Goal: Information Seeking & Learning: Learn about a topic

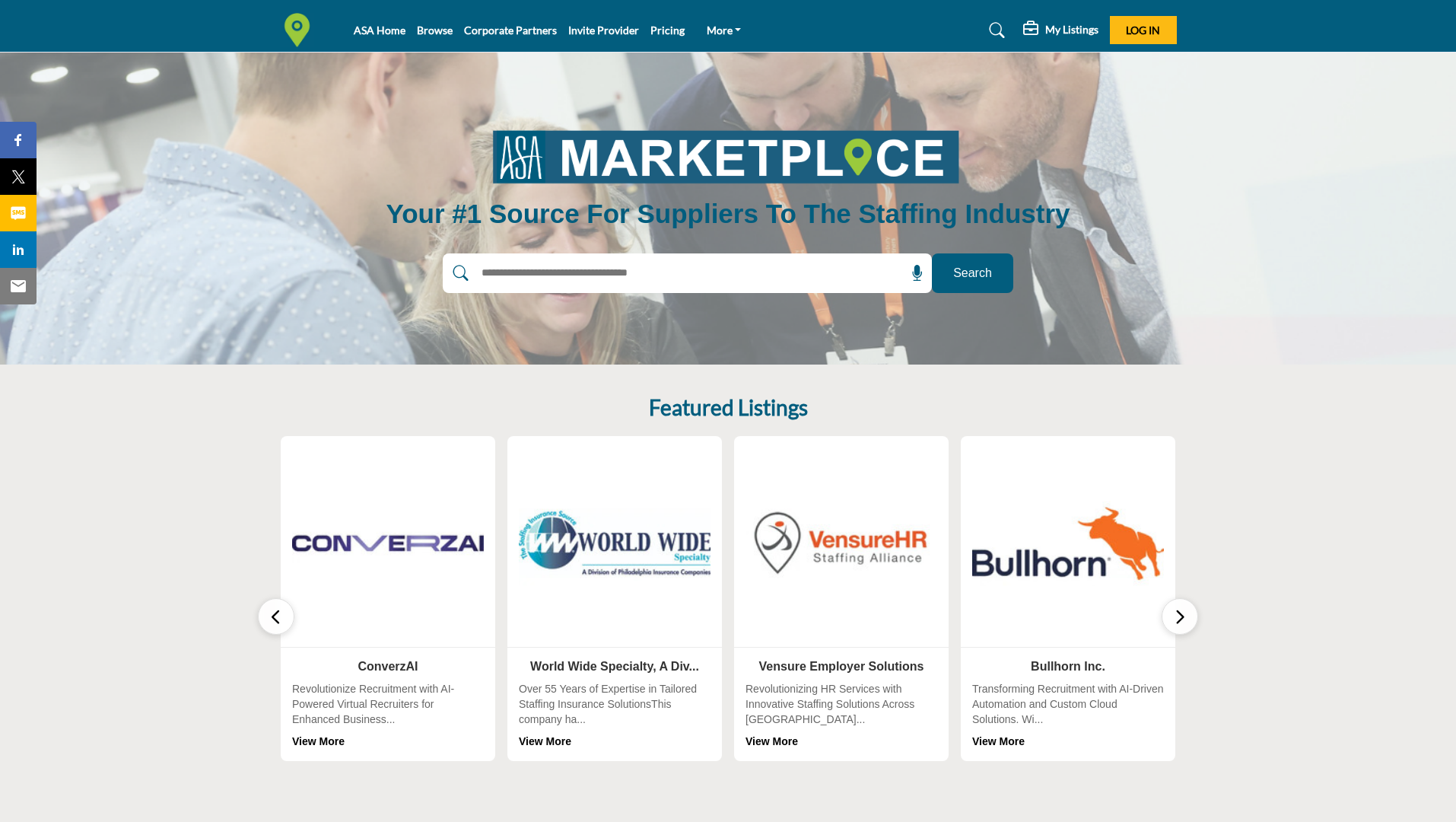
click at [1297, 485] on section "Featured Listings 0 Follow View More 0 Follow 0 0" at bounding box center [728, 577] width 1456 height 427
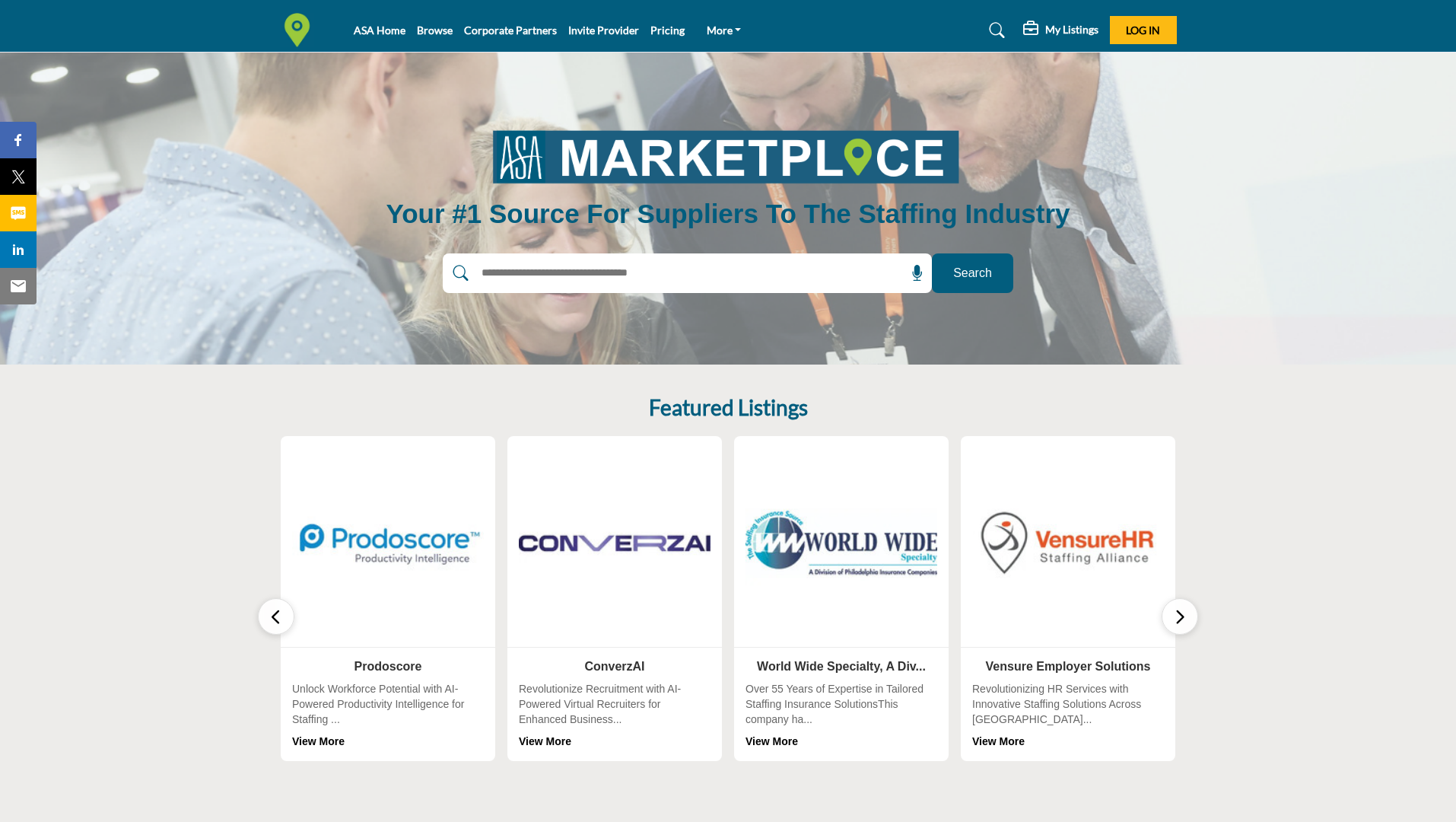
click at [757, 268] on input "text" at bounding box center [654, 273] width 363 height 23
click at [1178, 30] on div "ASA Home Browse Corporate Partners Invite Provider Pricing Contact Us FAQ's" at bounding box center [728, 30] width 913 height 35
click at [1162, 36] on button "Log In" at bounding box center [1143, 30] width 67 height 28
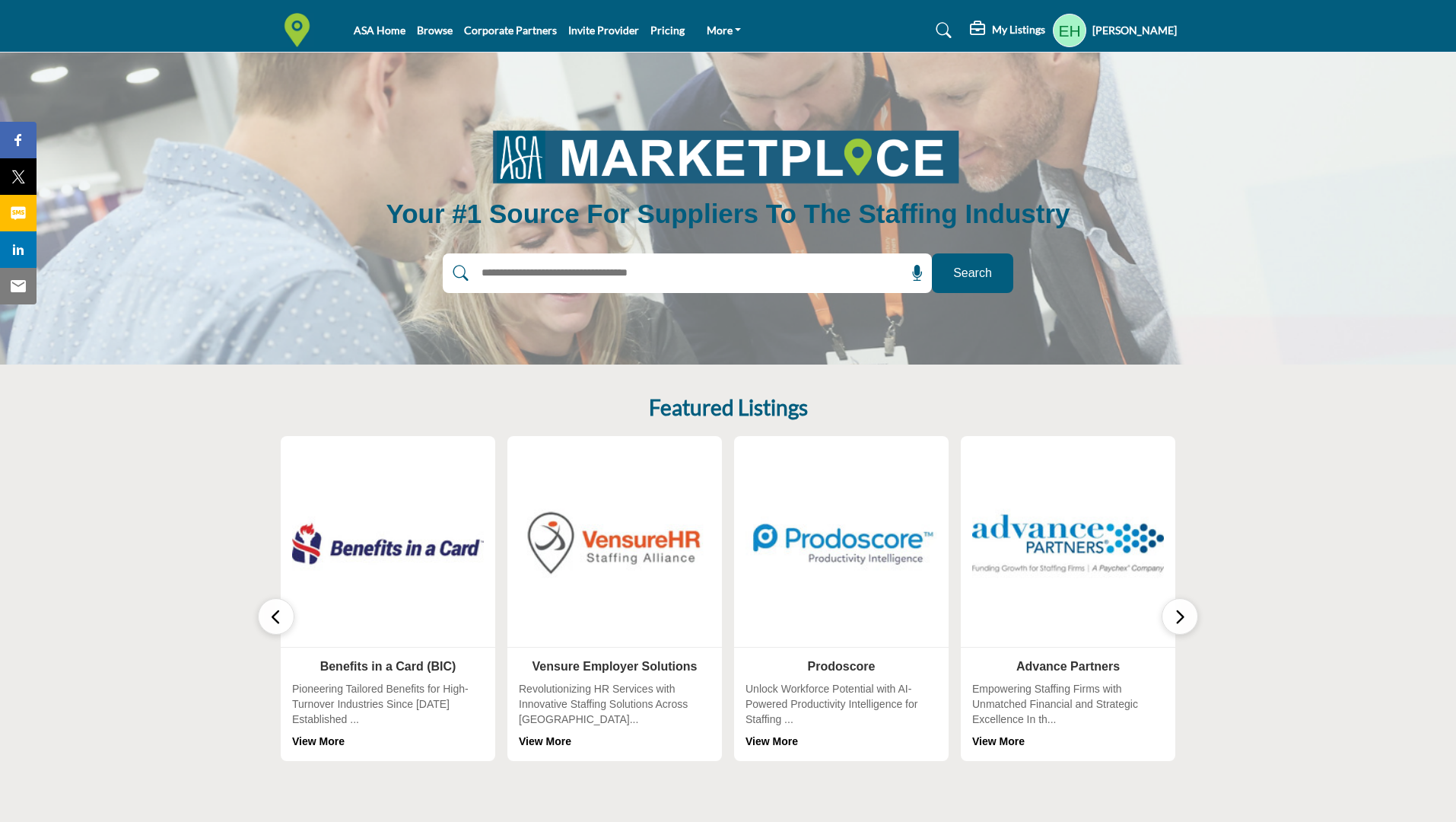
click at [1013, 31] on h5 "My Listings" at bounding box center [1018, 30] width 53 height 14
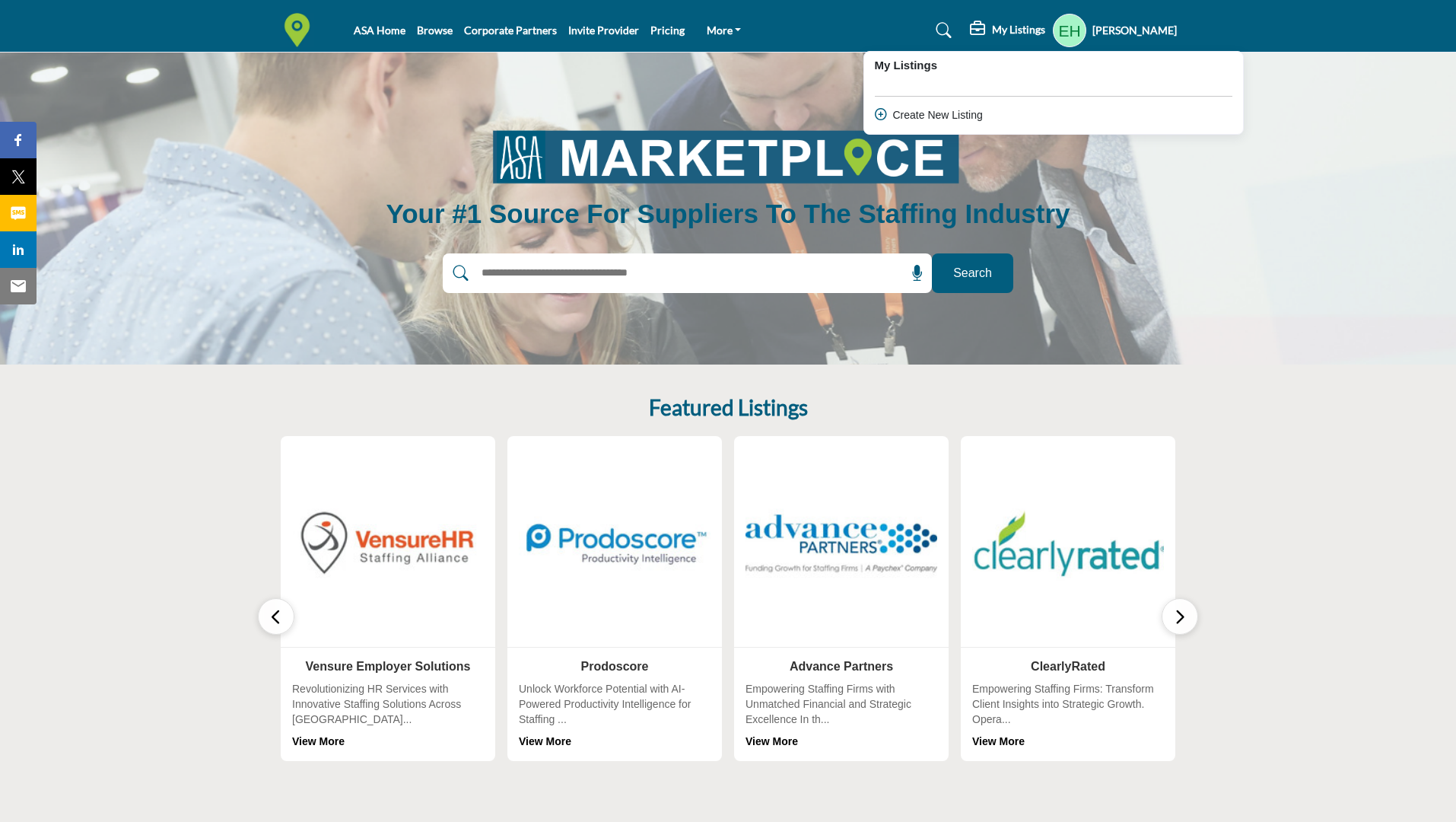
click at [702, 274] on input "text" at bounding box center [654, 273] width 363 height 23
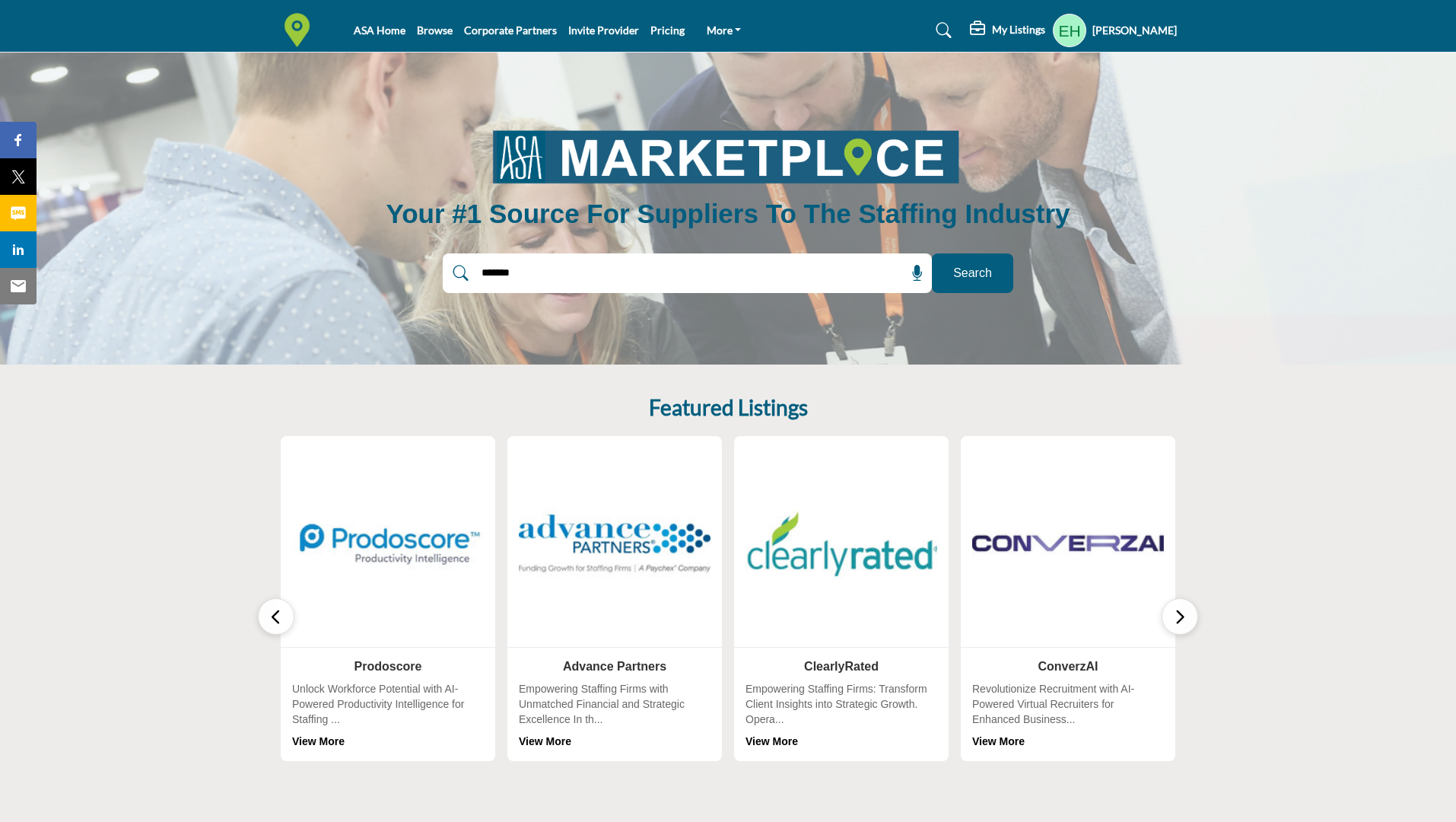
type input "*******"
click at [963, 290] on button "Search" at bounding box center [972, 273] width 81 height 40
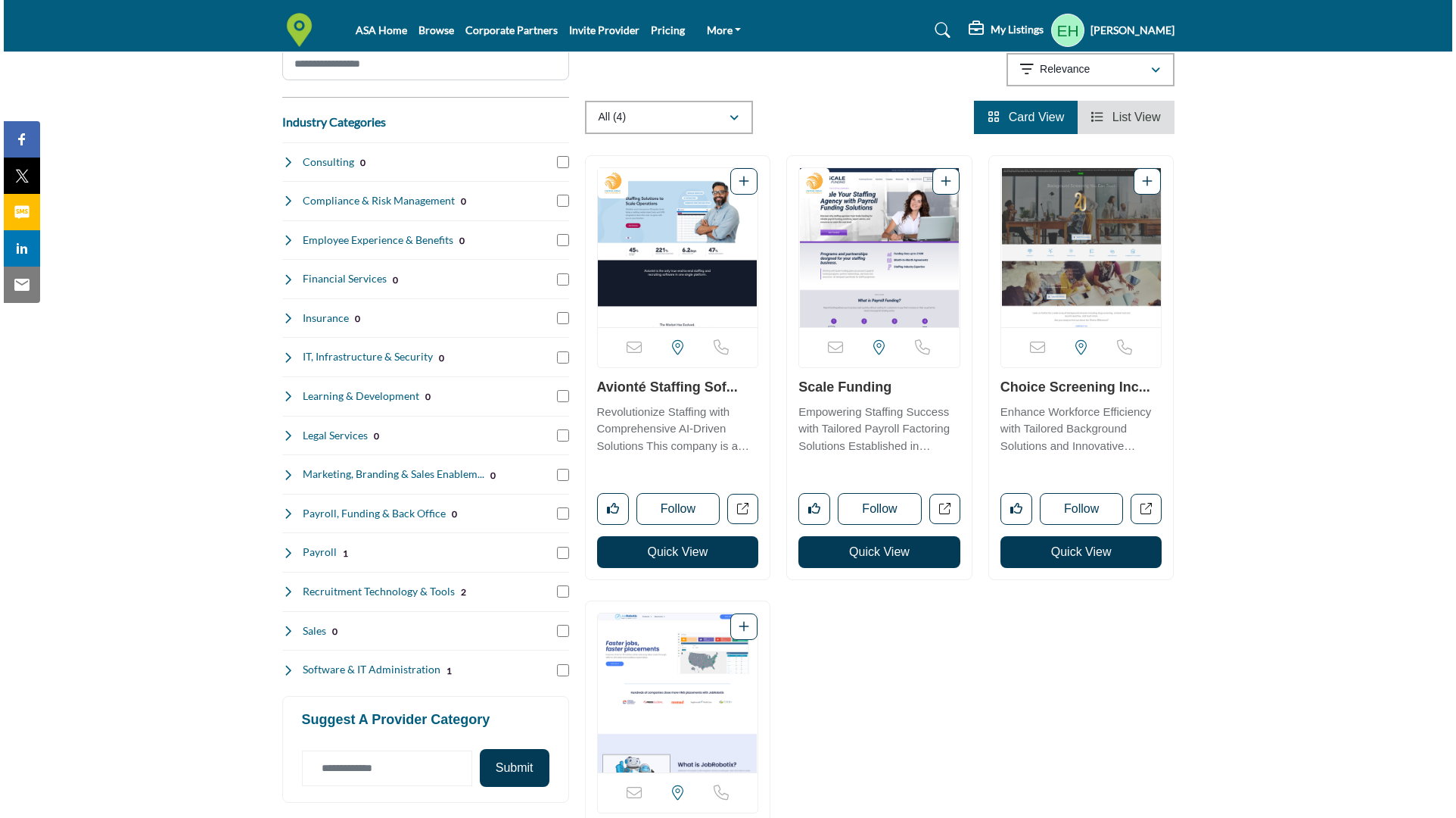
scroll to position [182, 0]
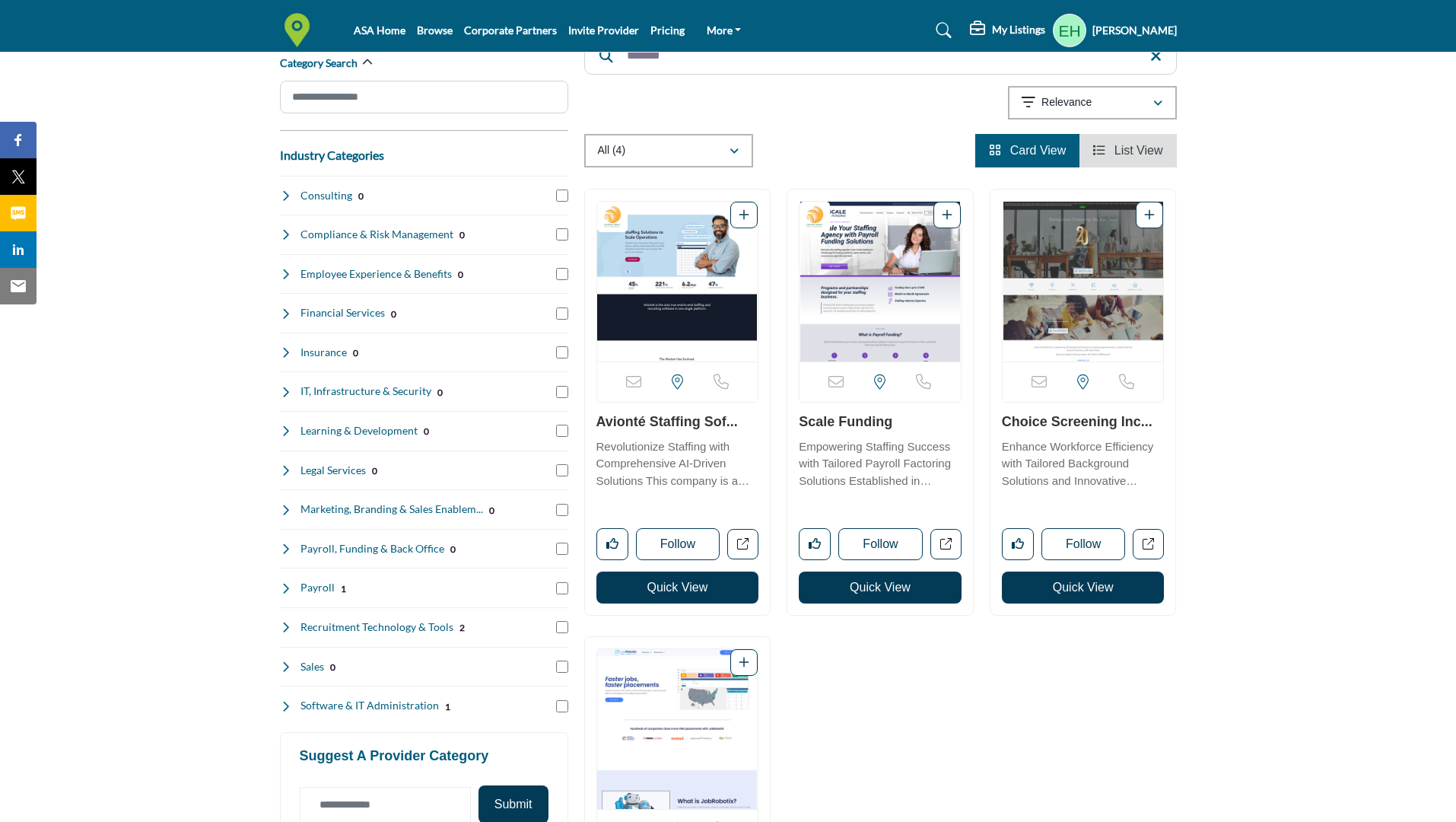
click at [672, 590] on button "Quick View" at bounding box center [678, 587] width 163 height 32
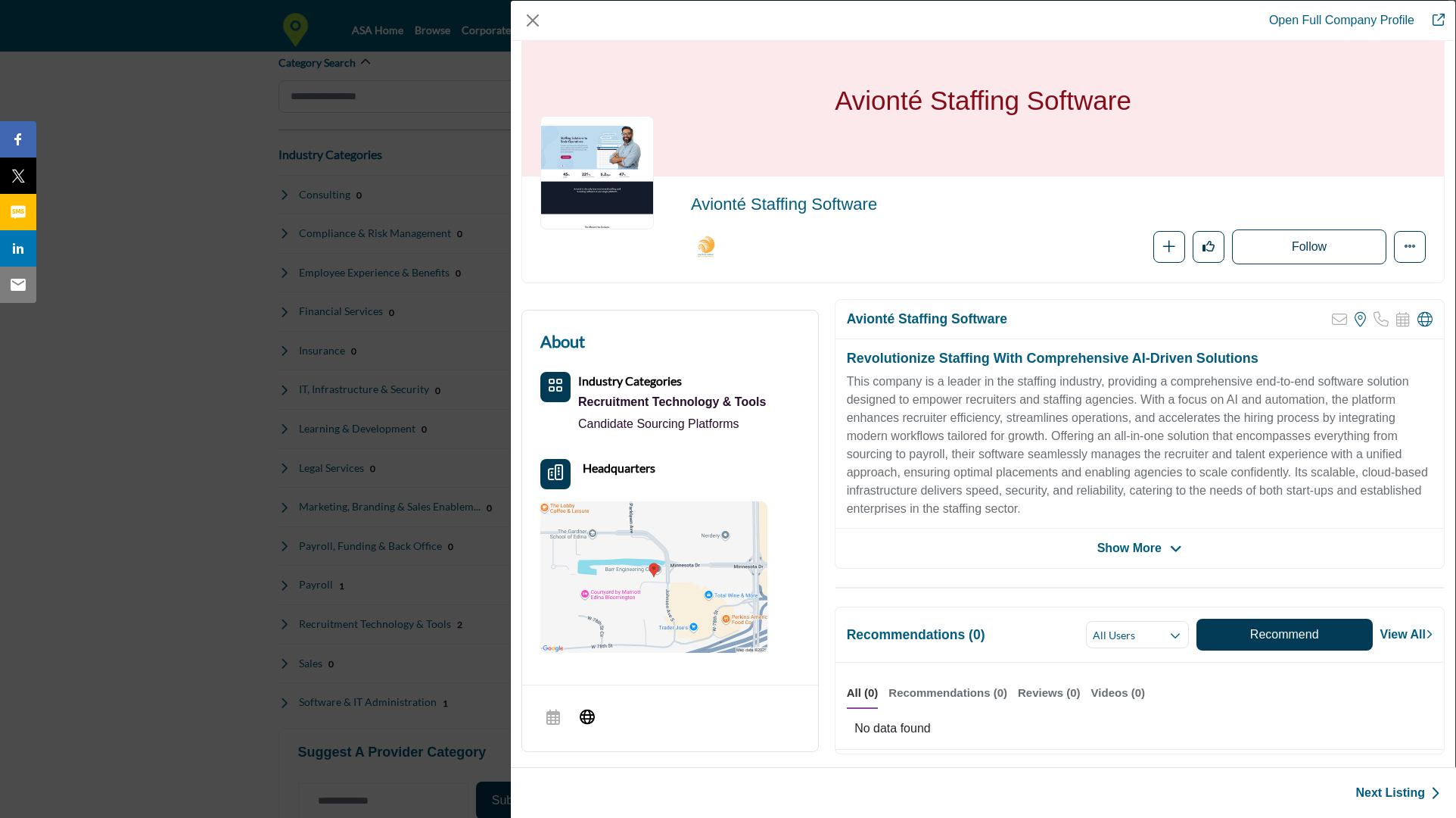
scroll to position [0, 0]
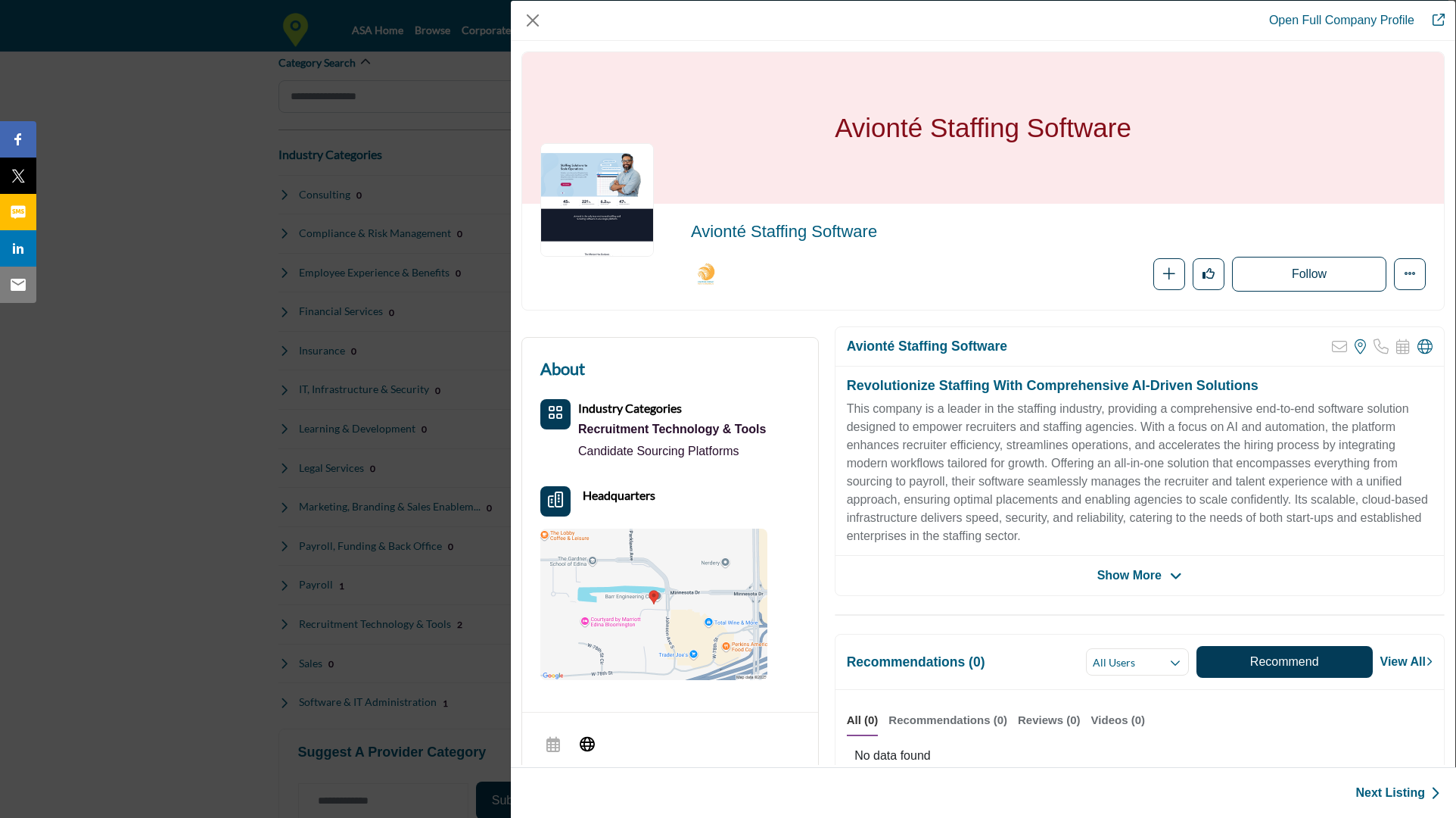
click at [1131, 575] on span "Show More" at bounding box center [1130, 575] width 64 height 18
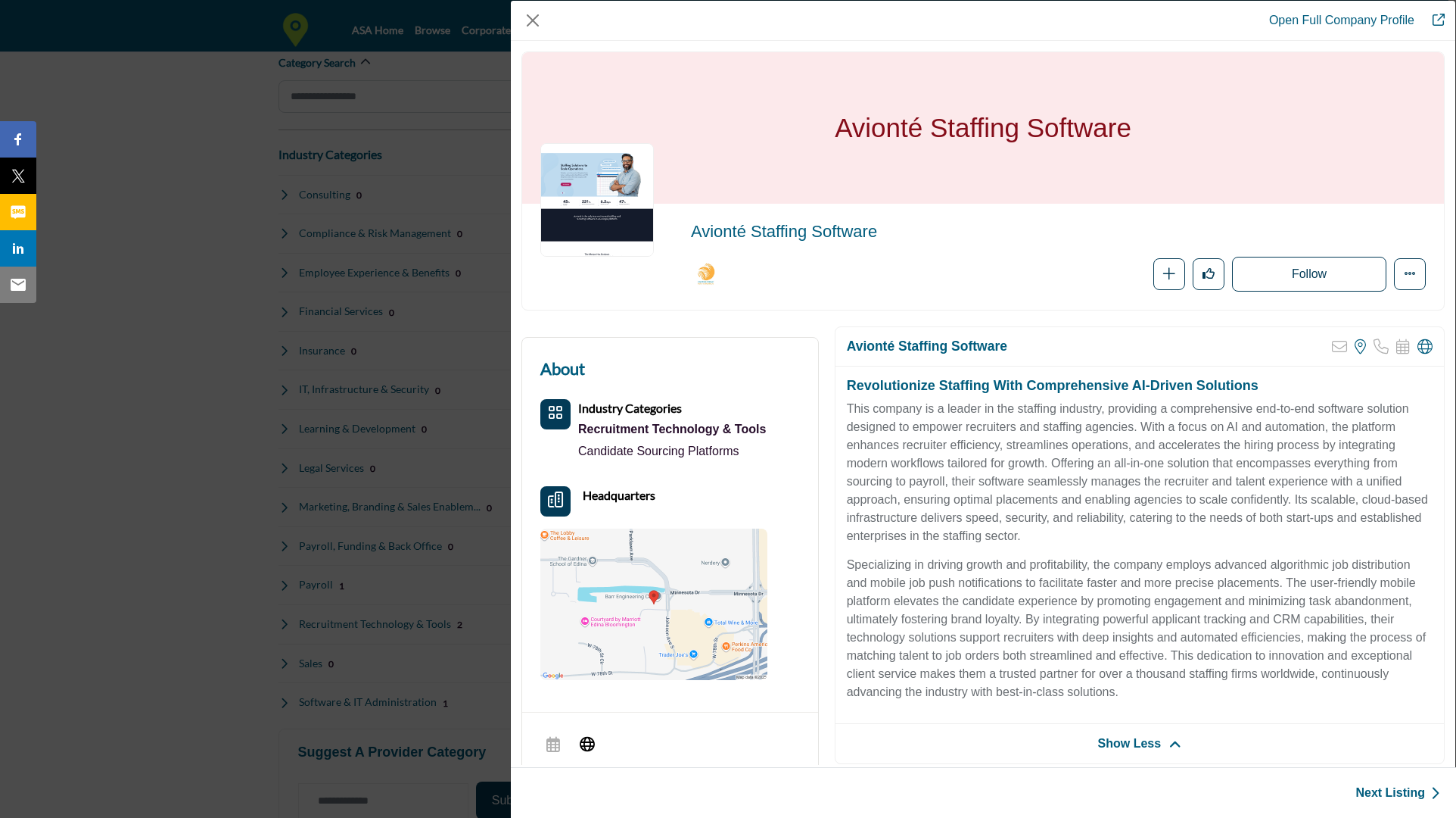
click at [1371, 23] on link "Open Full Company Profile" at bounding box center [1342, 20] width 145 height 13
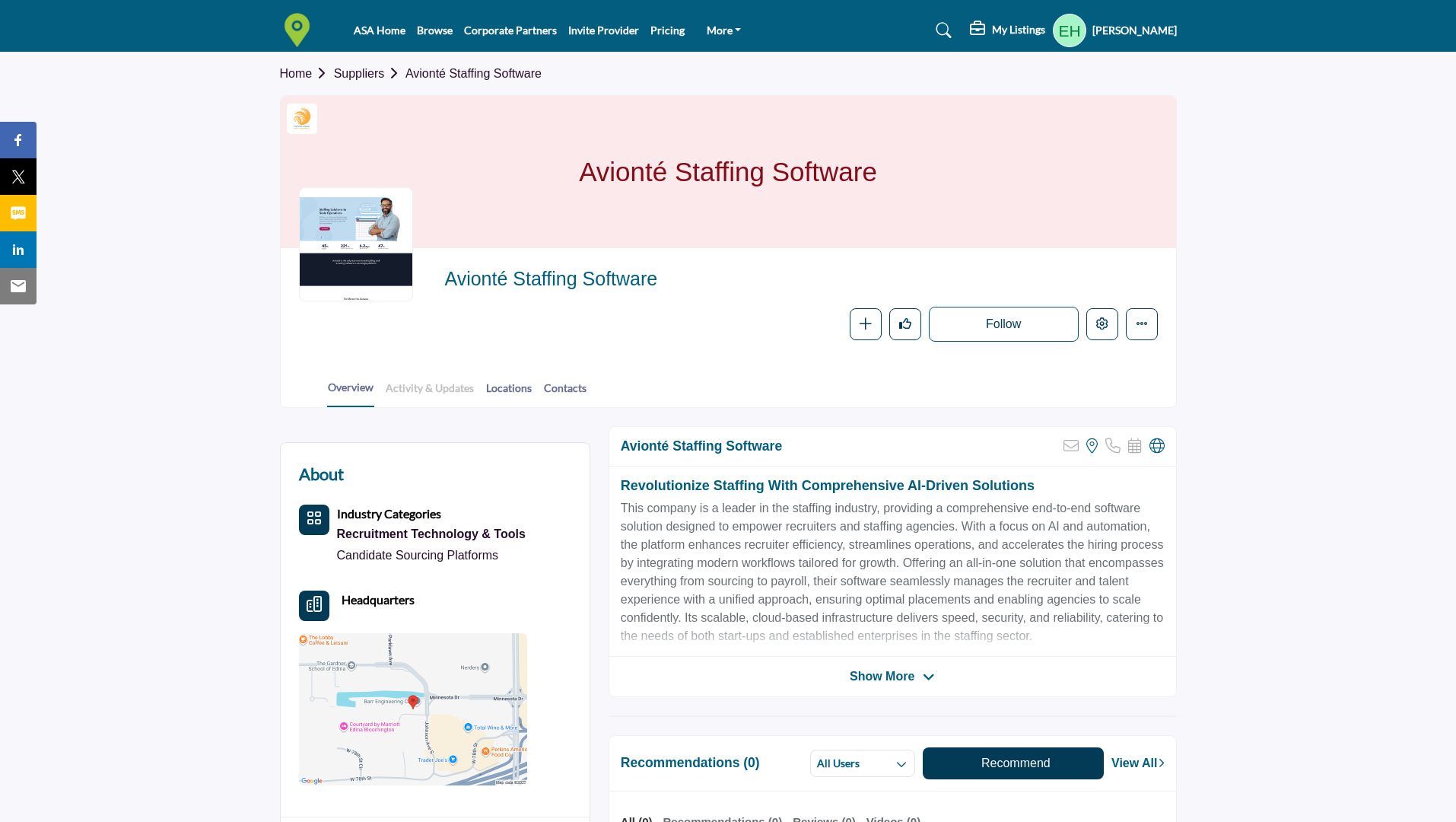
click at [394, 395] on link "Activity & Updates" at bounding box center [429, 393] width 90 height 27
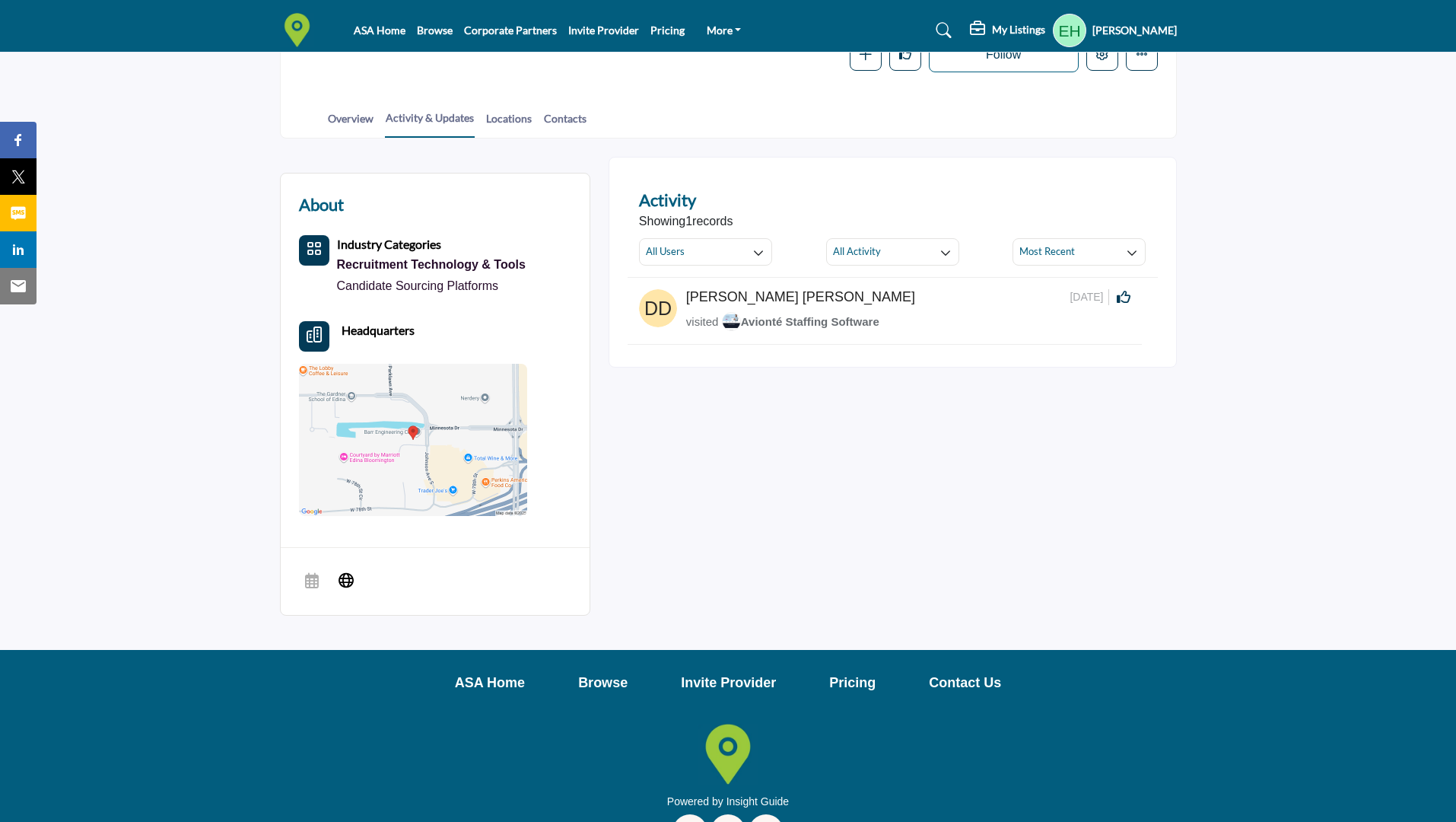
scroll to position [317, 0]
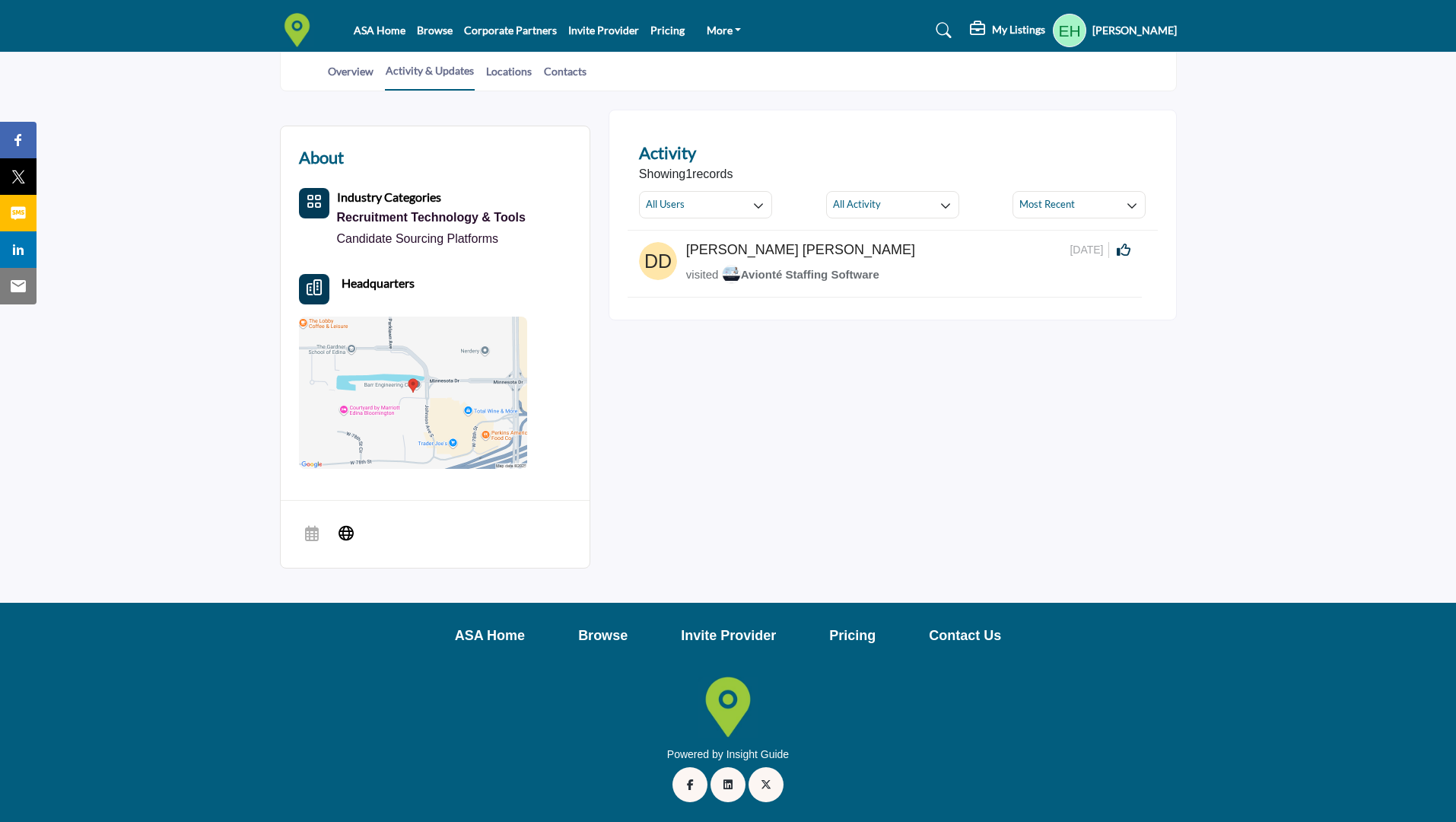
click at [667, 269] on img at bounding box center [658, 261] width 38 height 38
click at [764, 248] on h5 "Danica Dela Pena" at bounding box center [800, 251] width 229 height 17
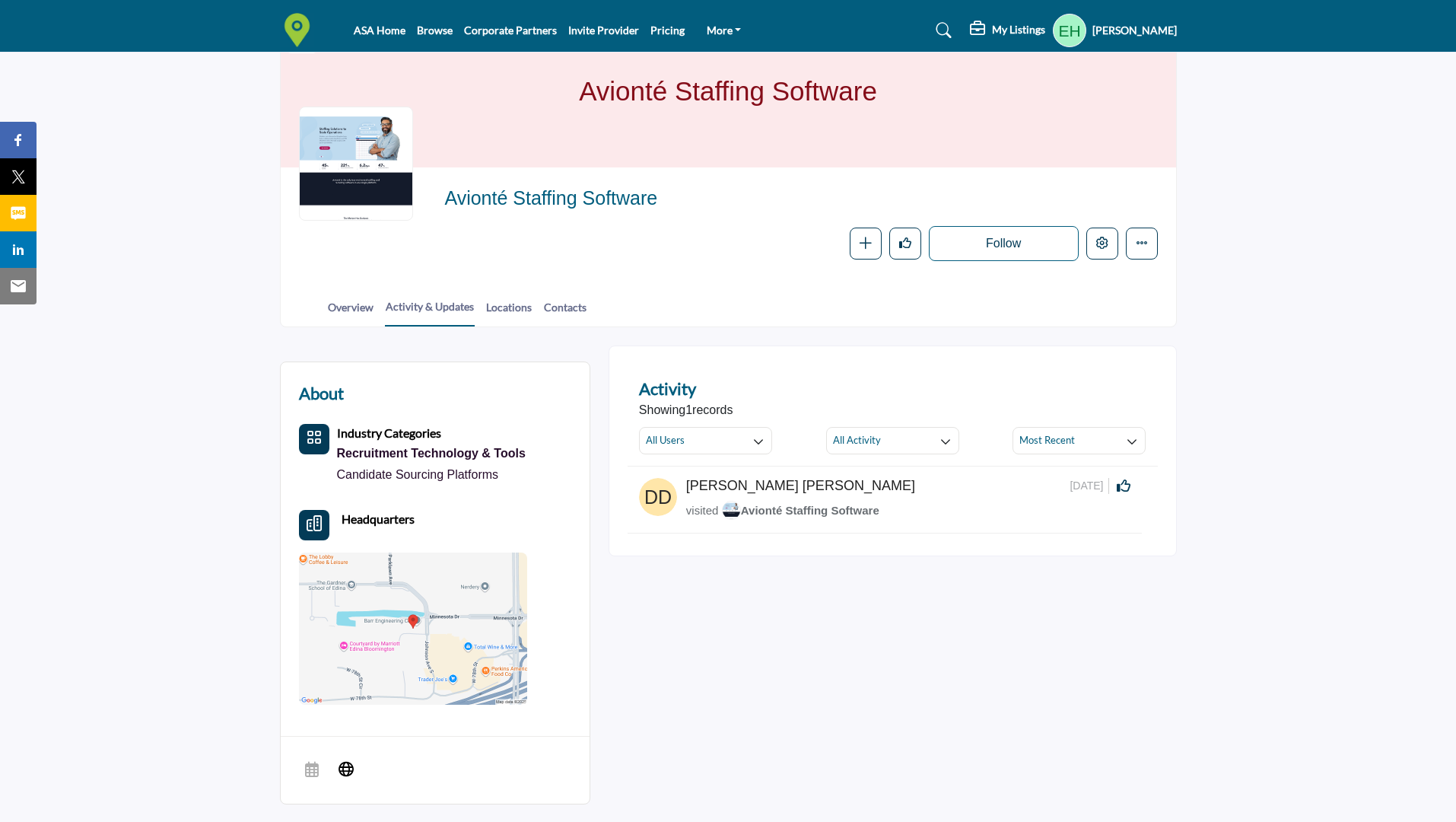
scroll to position [0, 0]
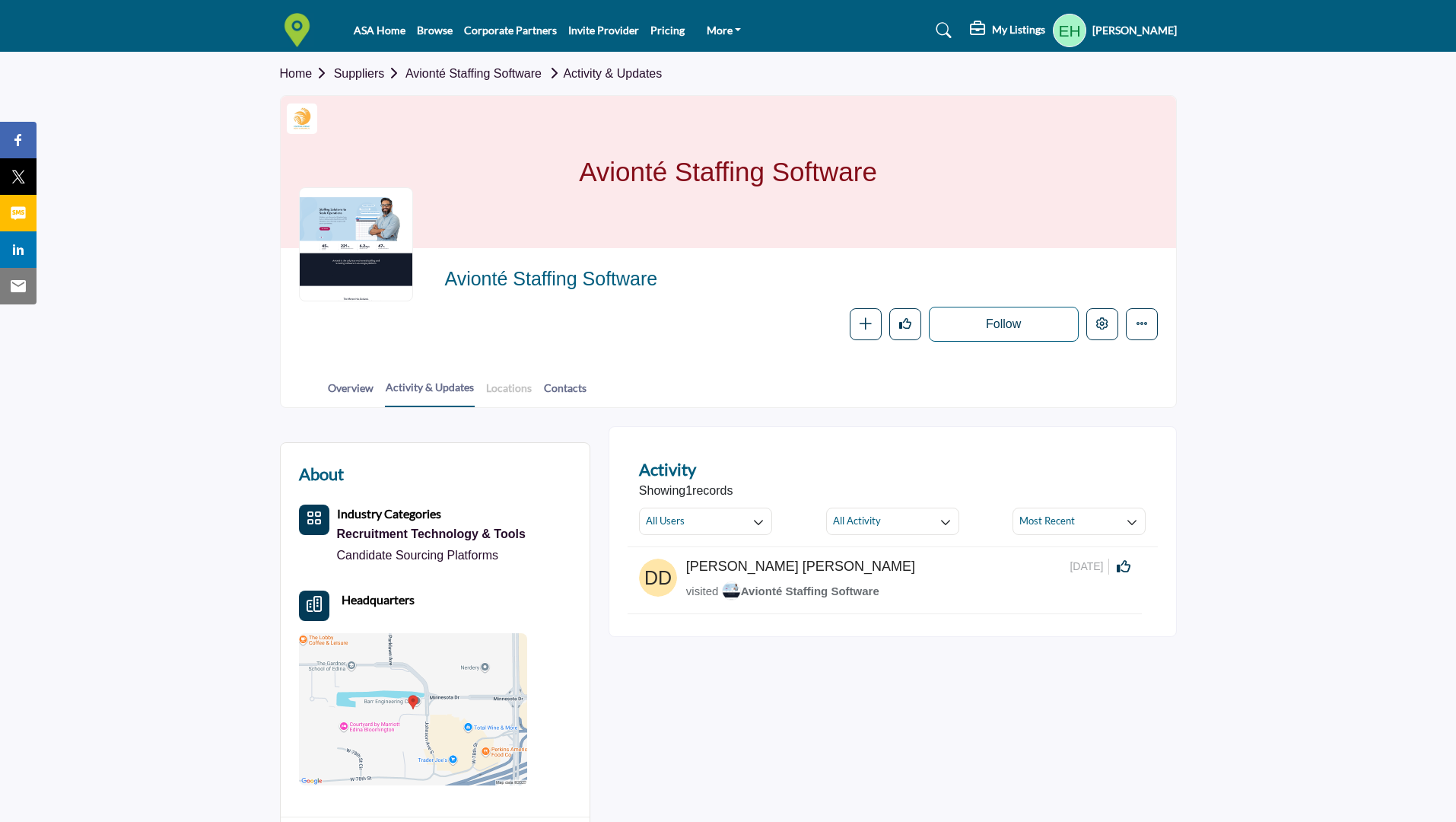
click at [503, 385] on link "Locations" at bounding box center [509, 393] width 48 height 27
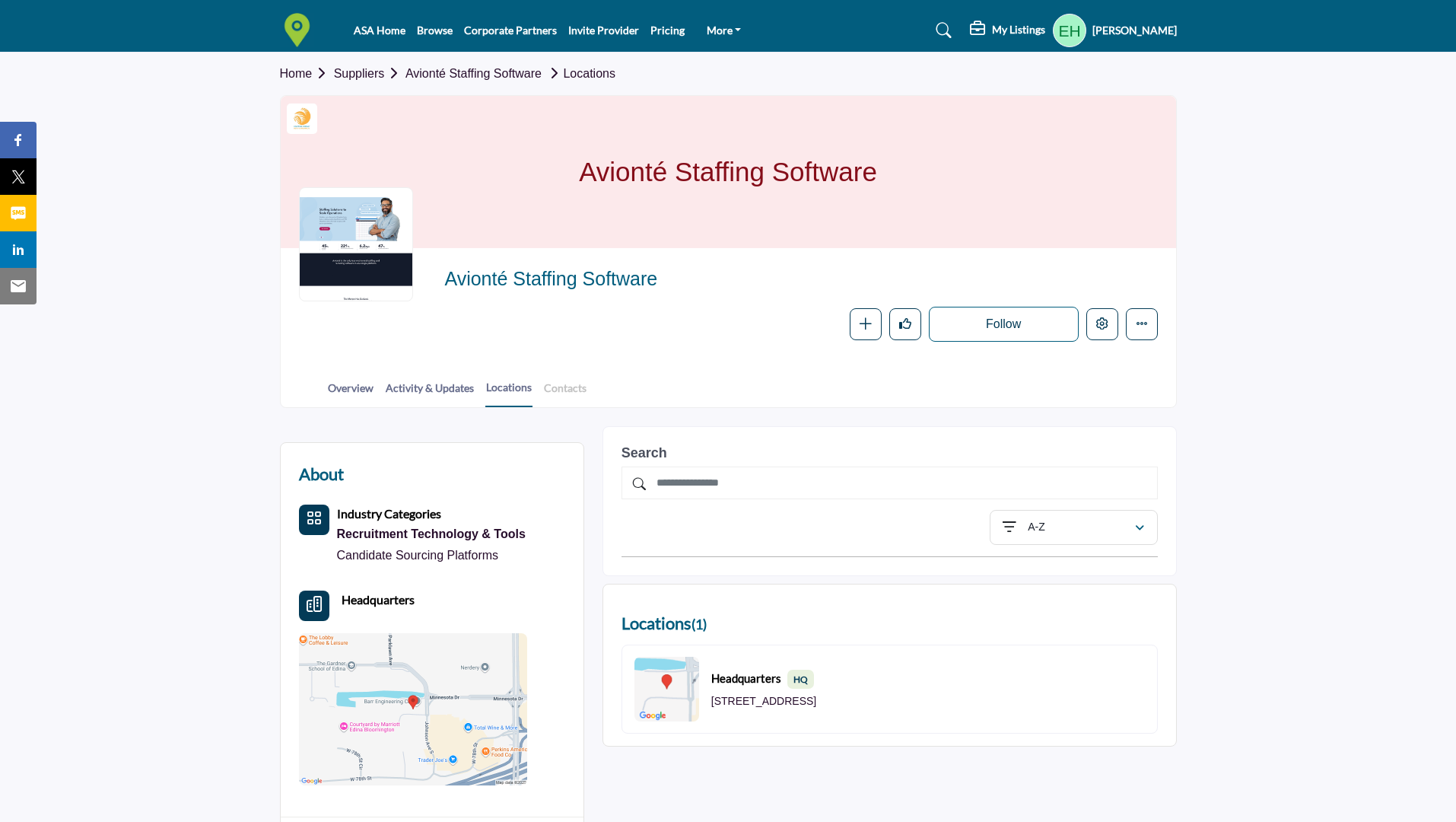
click at [573, 393] on link "Contacts" at bounding box center [565, 393] width 44 height 27
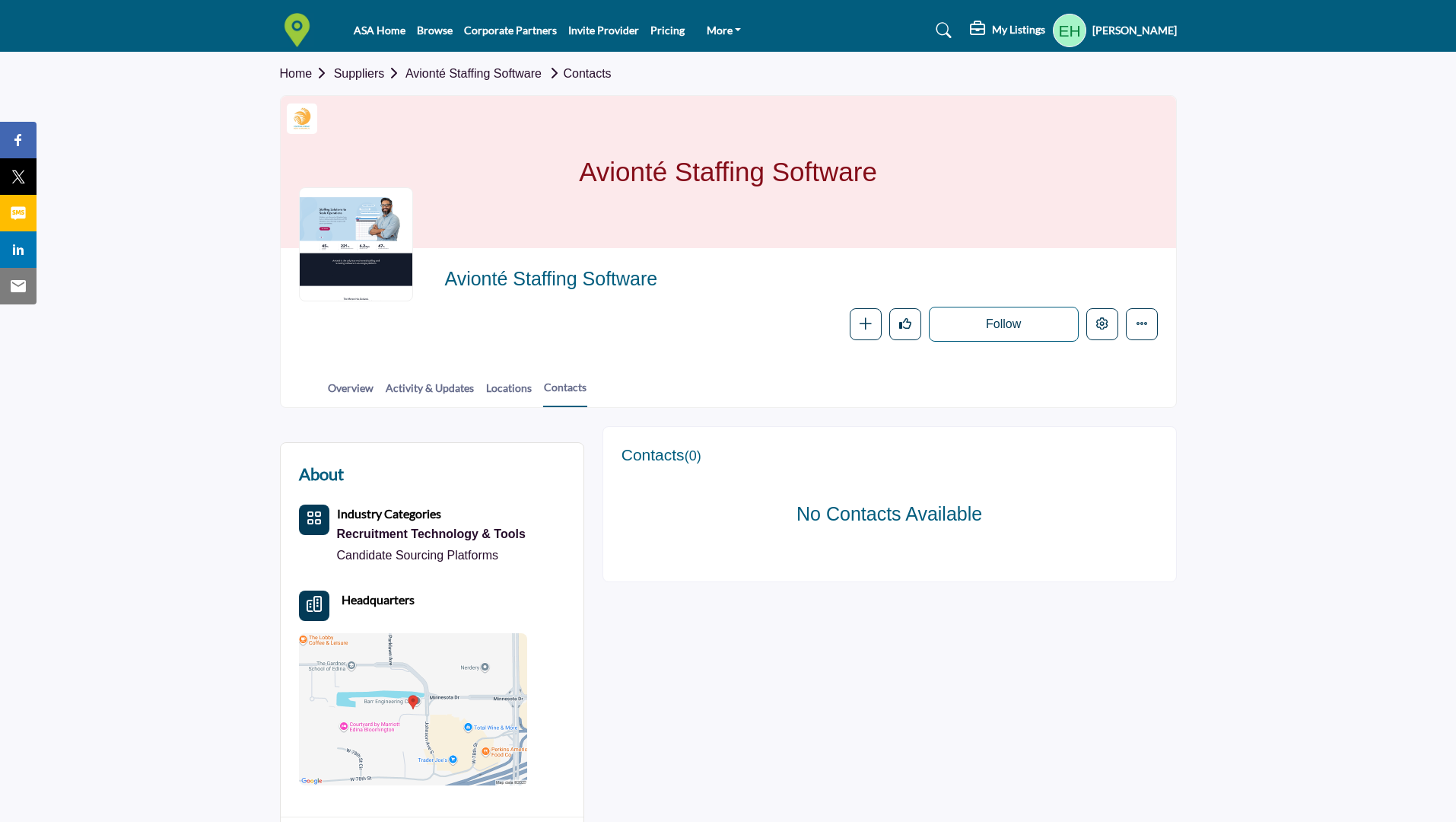
click at [1014, 31] on h5 "My Listings" at bounding box center [1018, 30] width 53 height 14
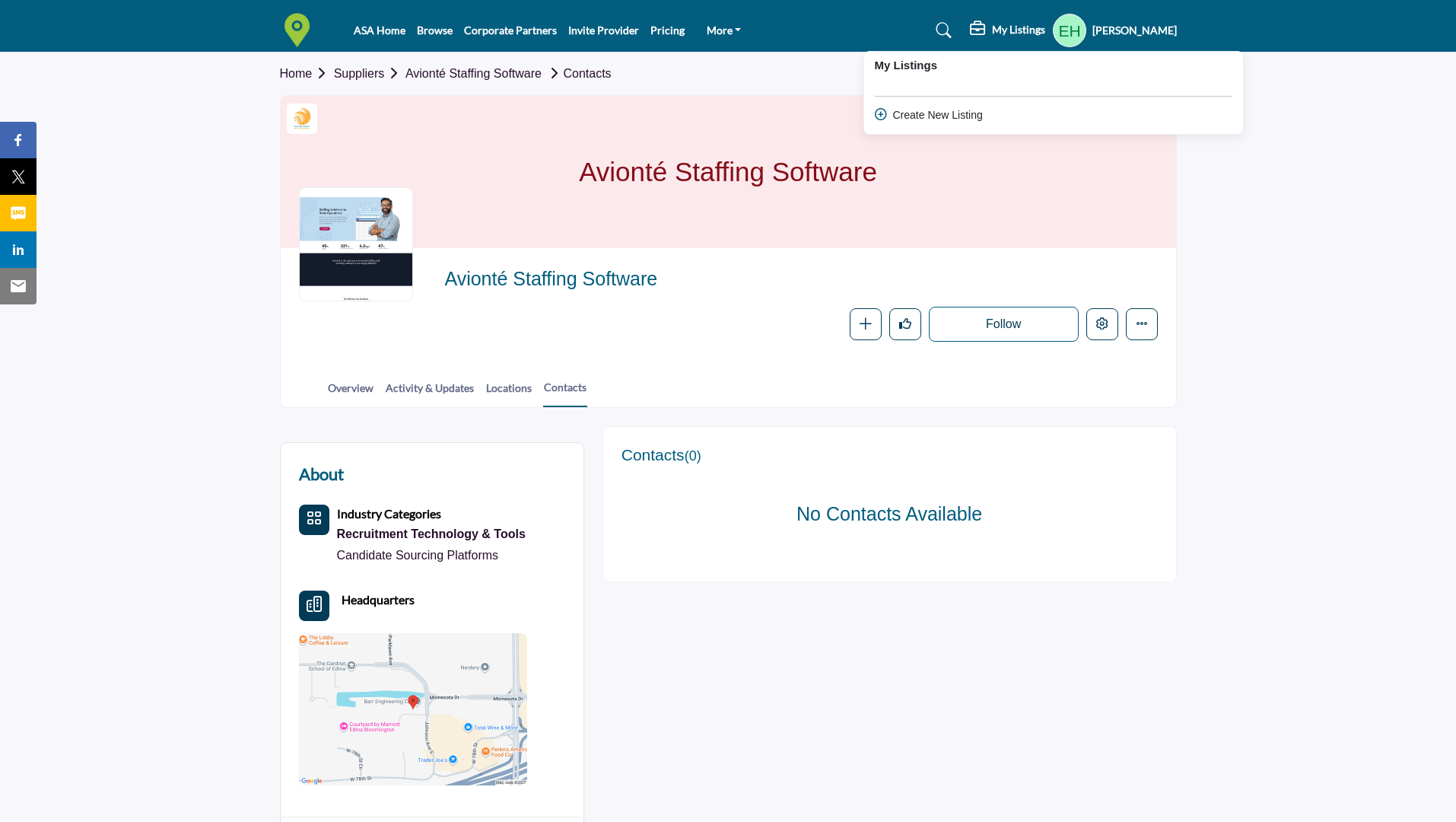
click at [978, 37] on div at bounding box center [979, 31] width 18 height 18
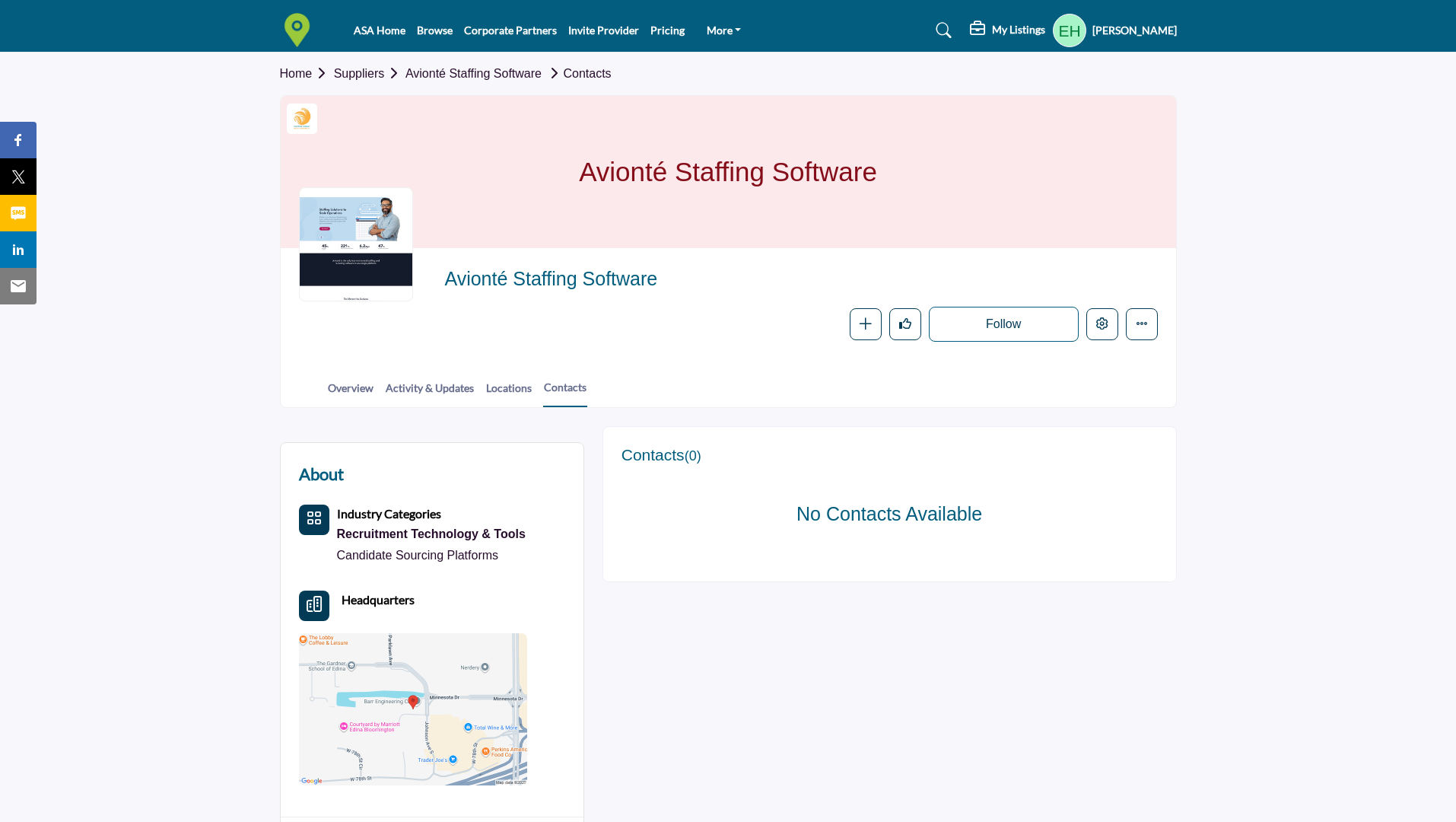
click at [1131, 37] on h5 "[PERSON_NAME]" at bounding box center [1135, 31] width 84 height 15
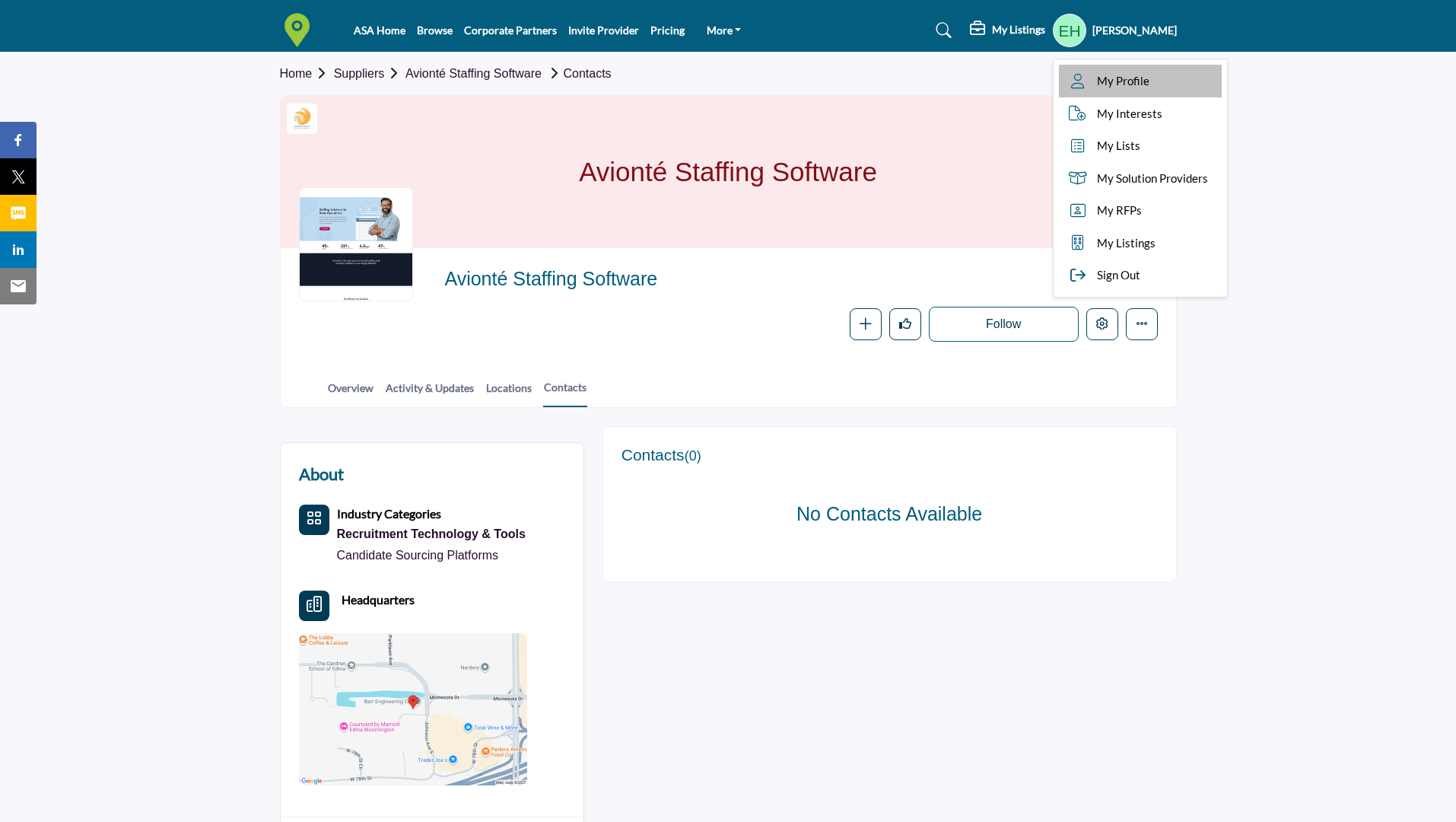
click at [1129, 76] on span "My Profile" at bounding box center [1123, 81] width 52 height 18
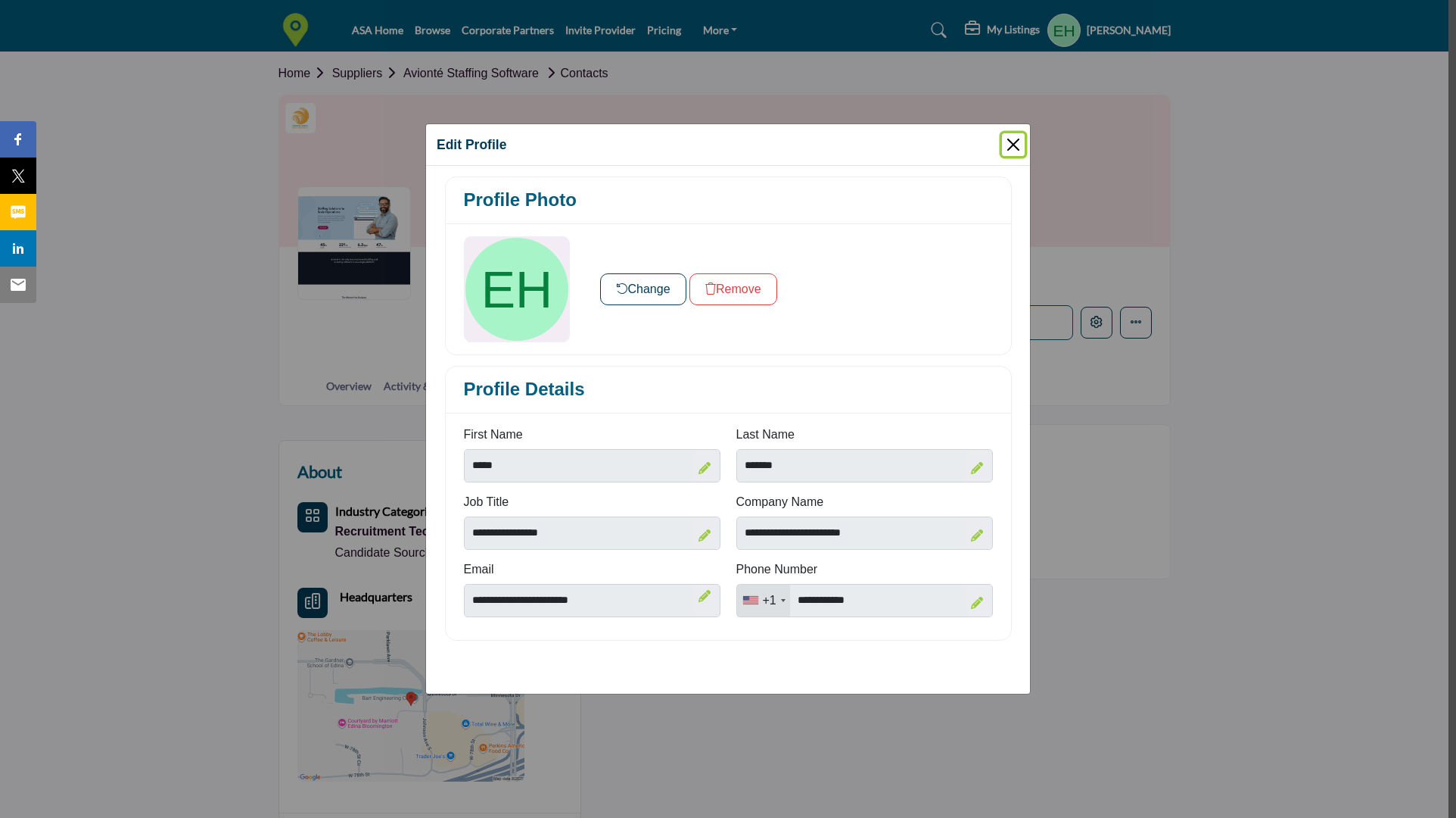
click at [1011, 149] on button "Close" at bounding box center [1014, 145] width 23 height 23
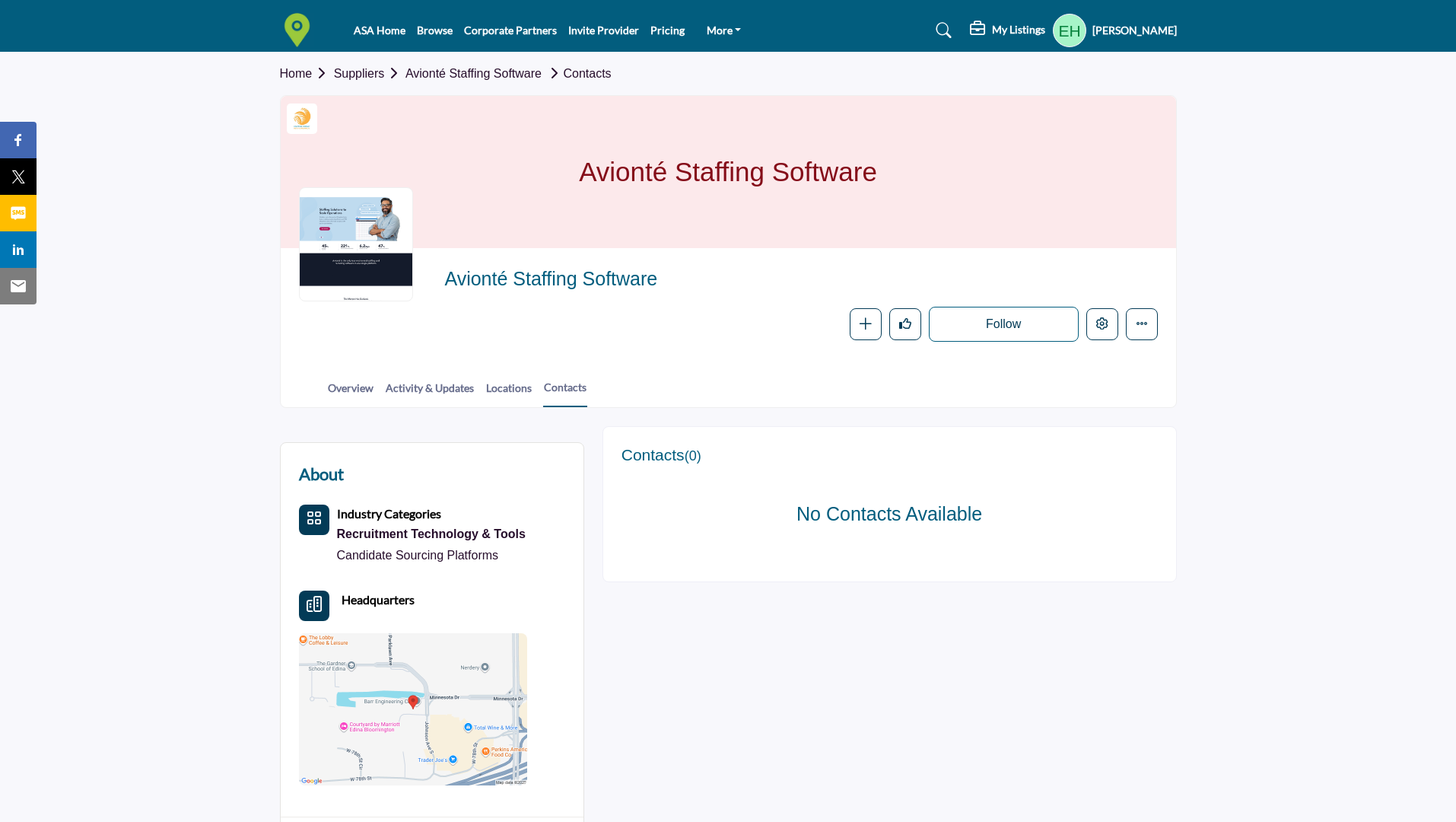
click at [1160, 32] on h5 "[PERSON_NAME]" at bounding box center [1135, 31] width 84 height 15
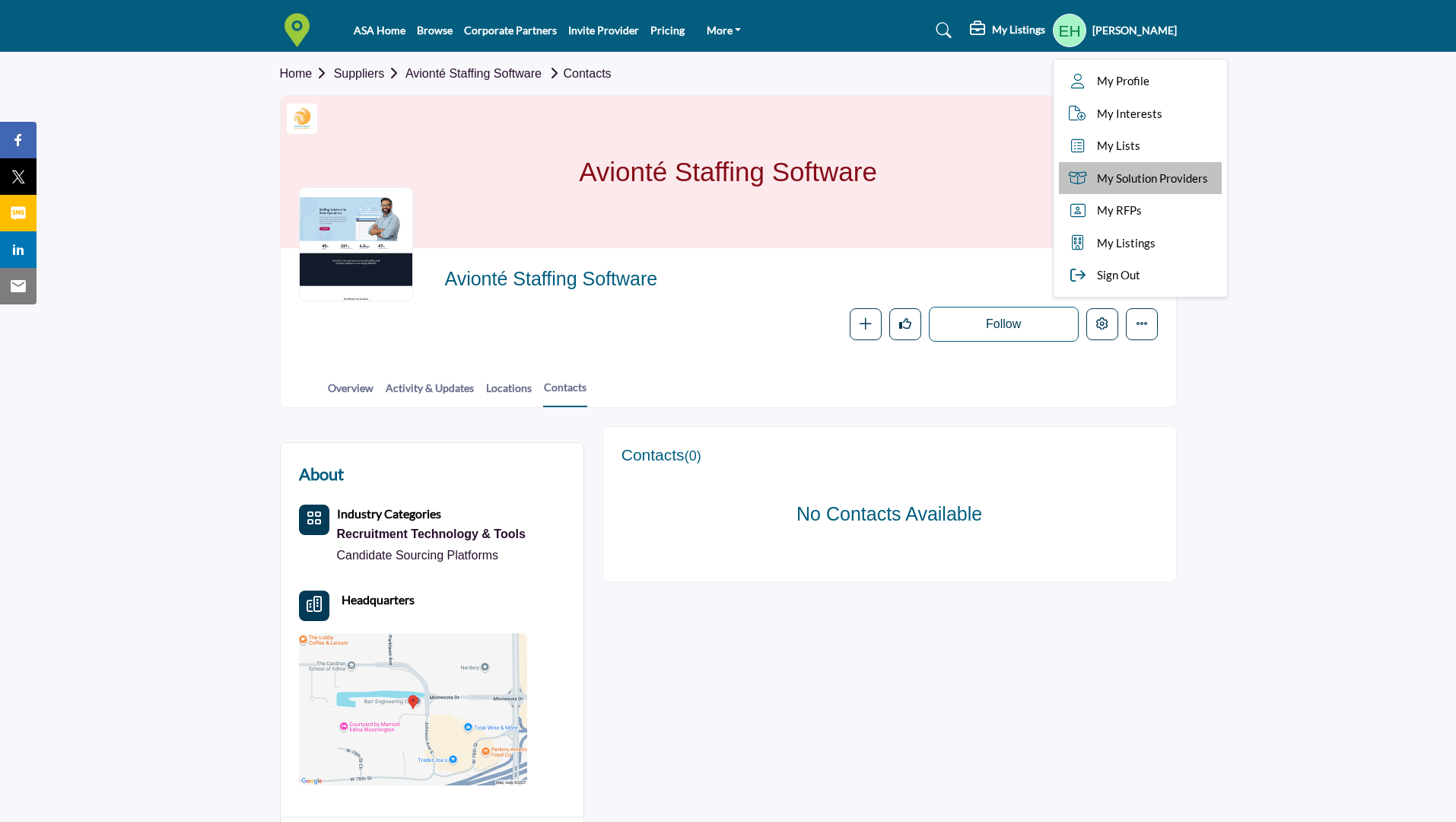
click at [1112, 185] on span "My Solution Providers" at bounding box center [1152, 178] width 111 height 18
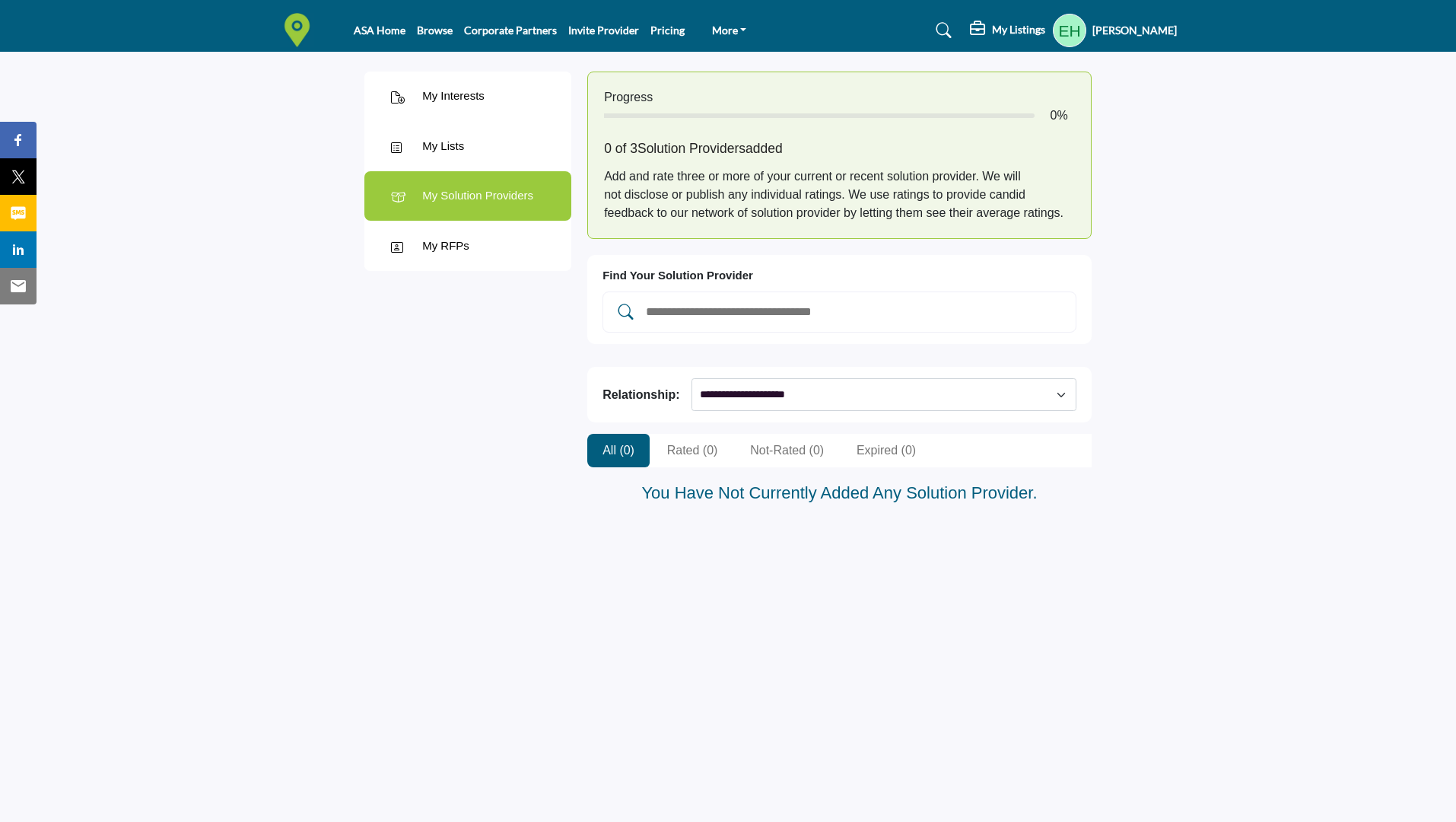
click at [1133, 35] on h5 "[PERSON_NAME]" at bounding box center [1135, 31] width 84 height 15
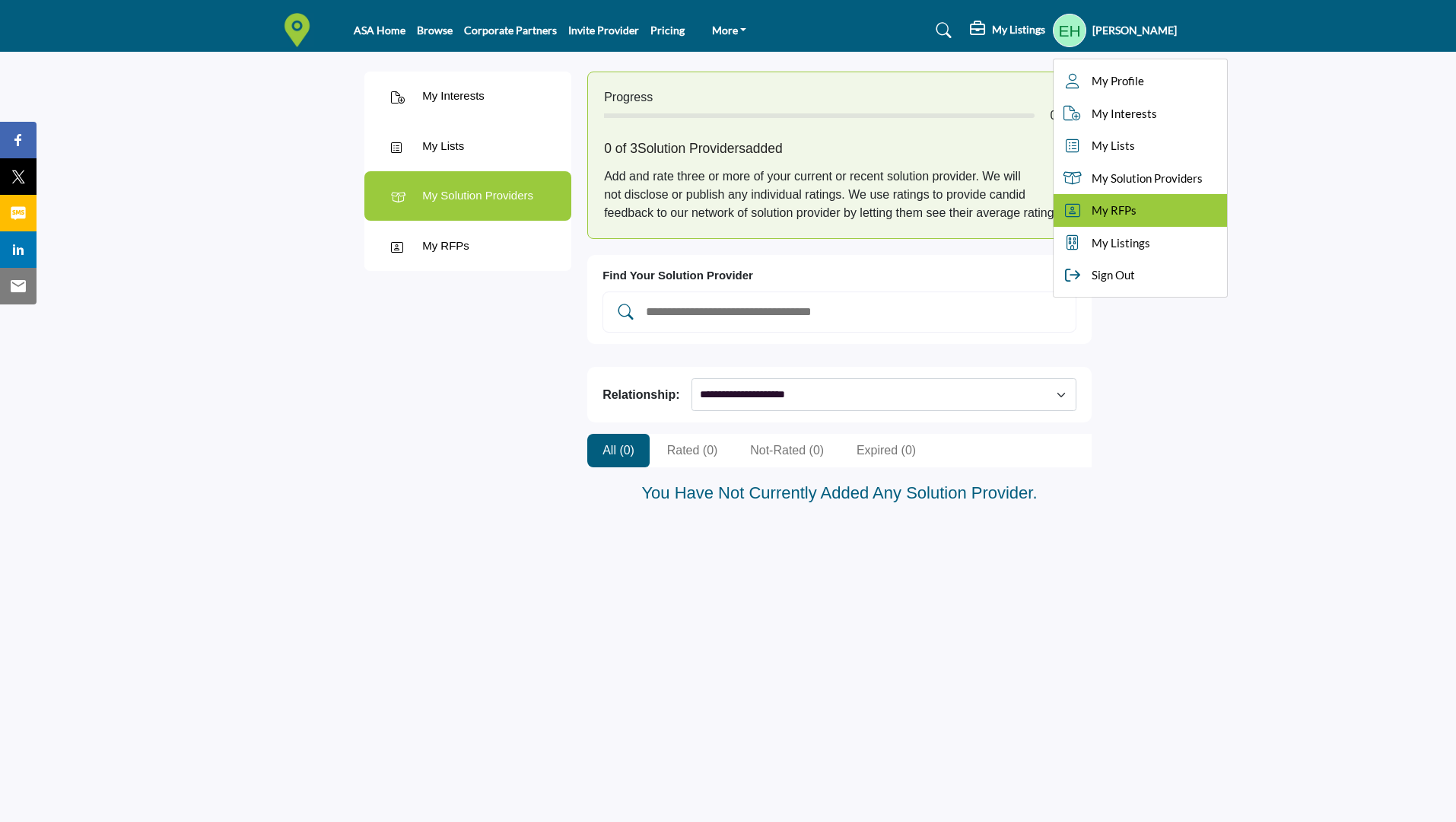
click at [1106, 217] on span "My RFPs" at bounding box center [1114, 210] width 45 height 18
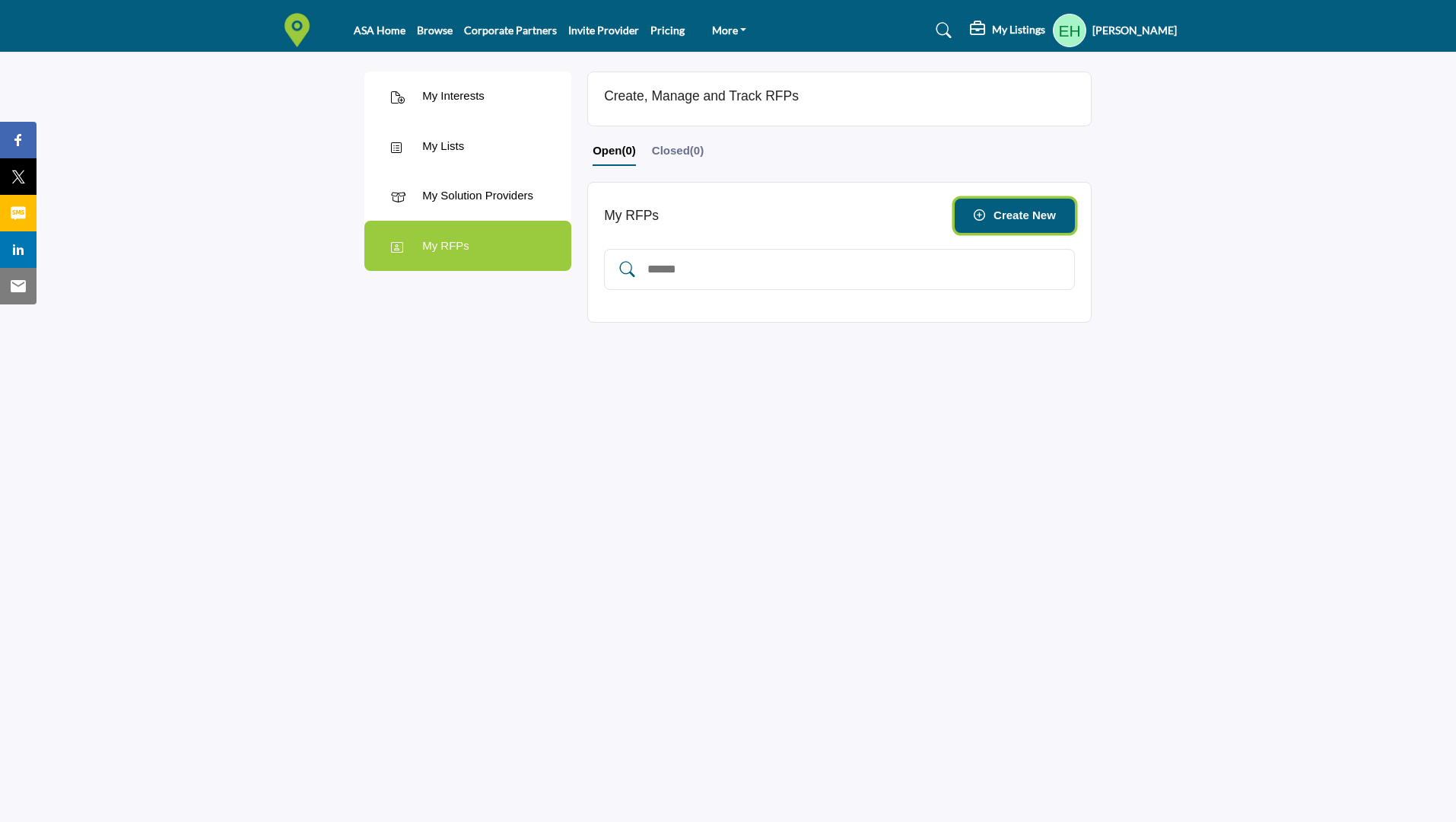
click at [1063, 215] on button "Create New" at bounding box center [1014, 215] width 120 height 35
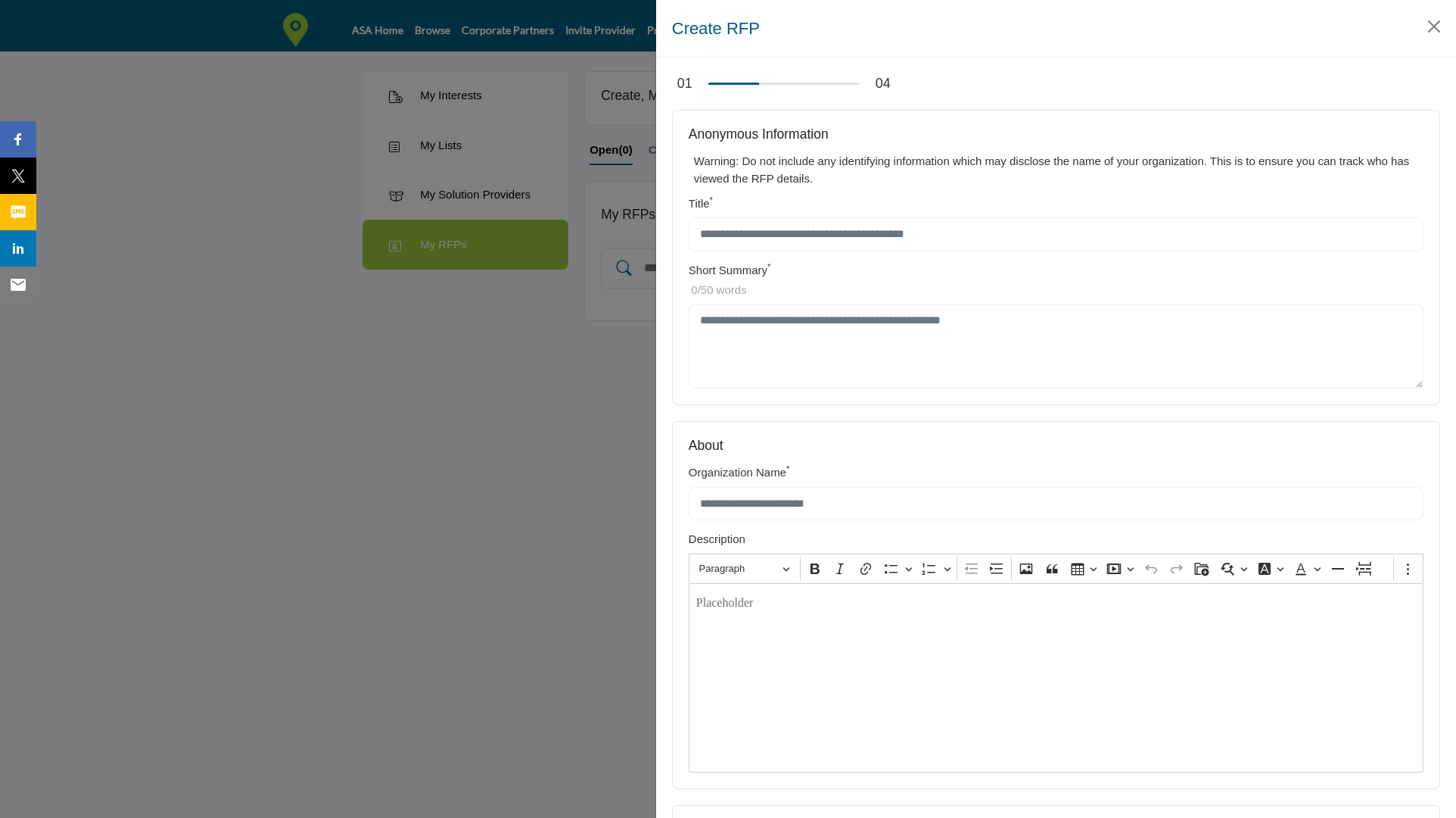
drag, startPoint x: 758, startPoint y: 167, endPoint x: 1138, endPoint y: 179, distance: 380.2
click at [1138, 179] on div "Warning: Do not include any identifying information which may disclose the name…" at bounding box center [1059, 172] width 729 height 40
click at [1432, 27] on button "Close" at bounding box center [1434, 27] width 23 height 23
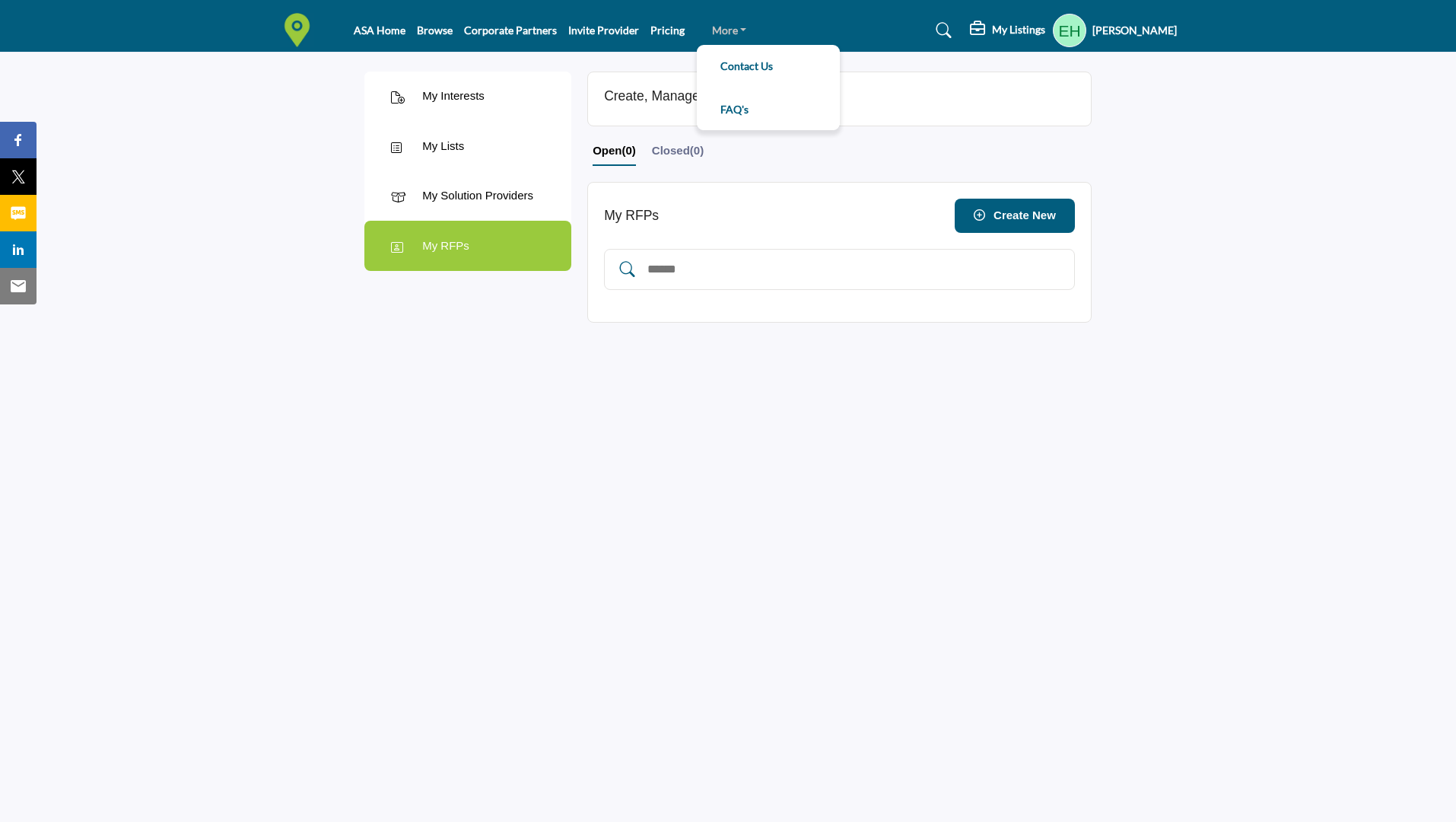
click at [714, 36] on link "More" at bounding box center [729, 30] width 67 height 28
click at [1024, 27] on h5 "My Listings" at bounding box center [1018, 30] width 53 height 14
click at [1121, 37] on h5 "[PERSON_NAME]" at bounding box center [1135, 31] width 84 height 15
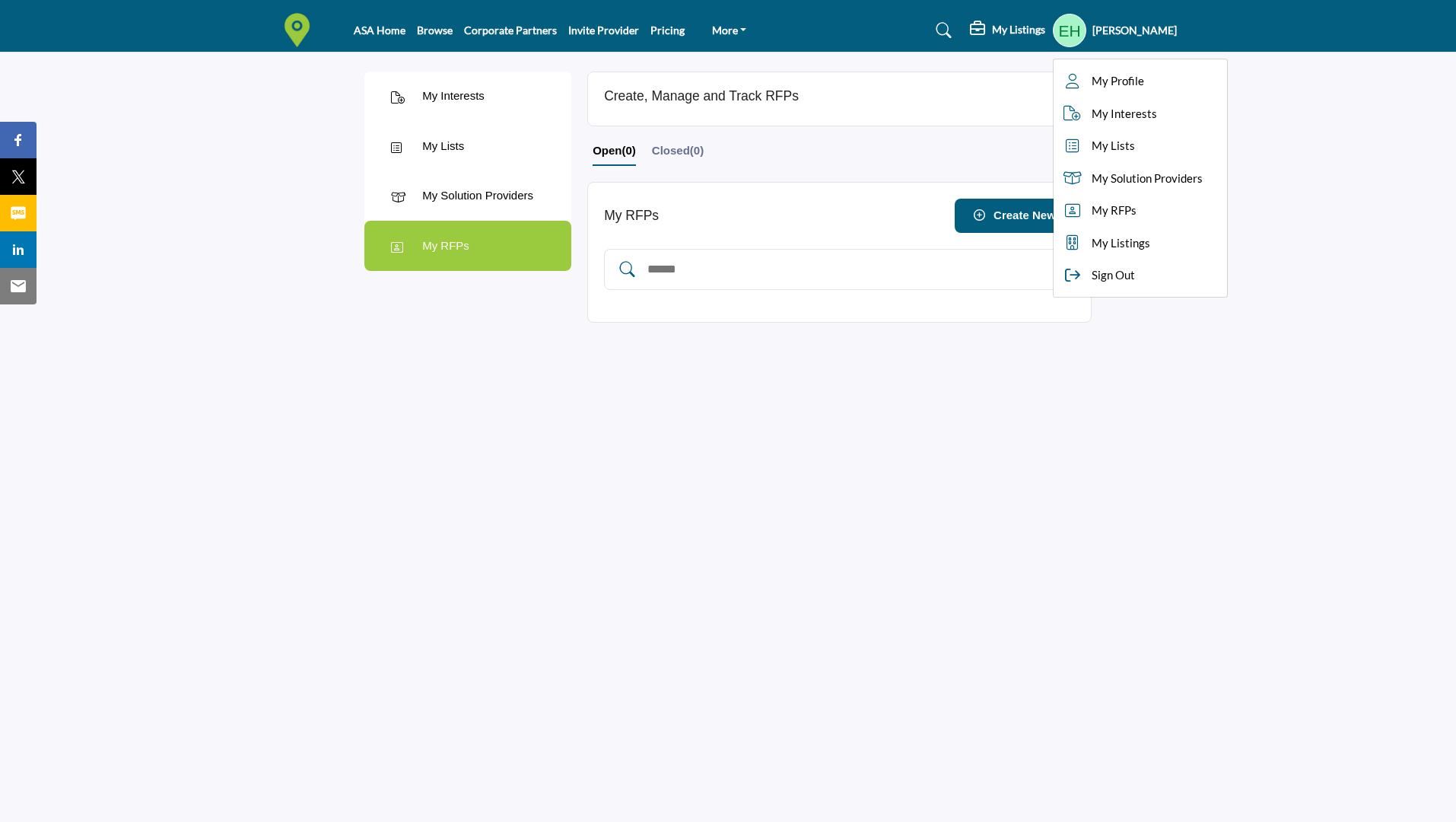
click at [987, 34] on div "My Listings" at bounding box center [1007, 31] width 75 height 18
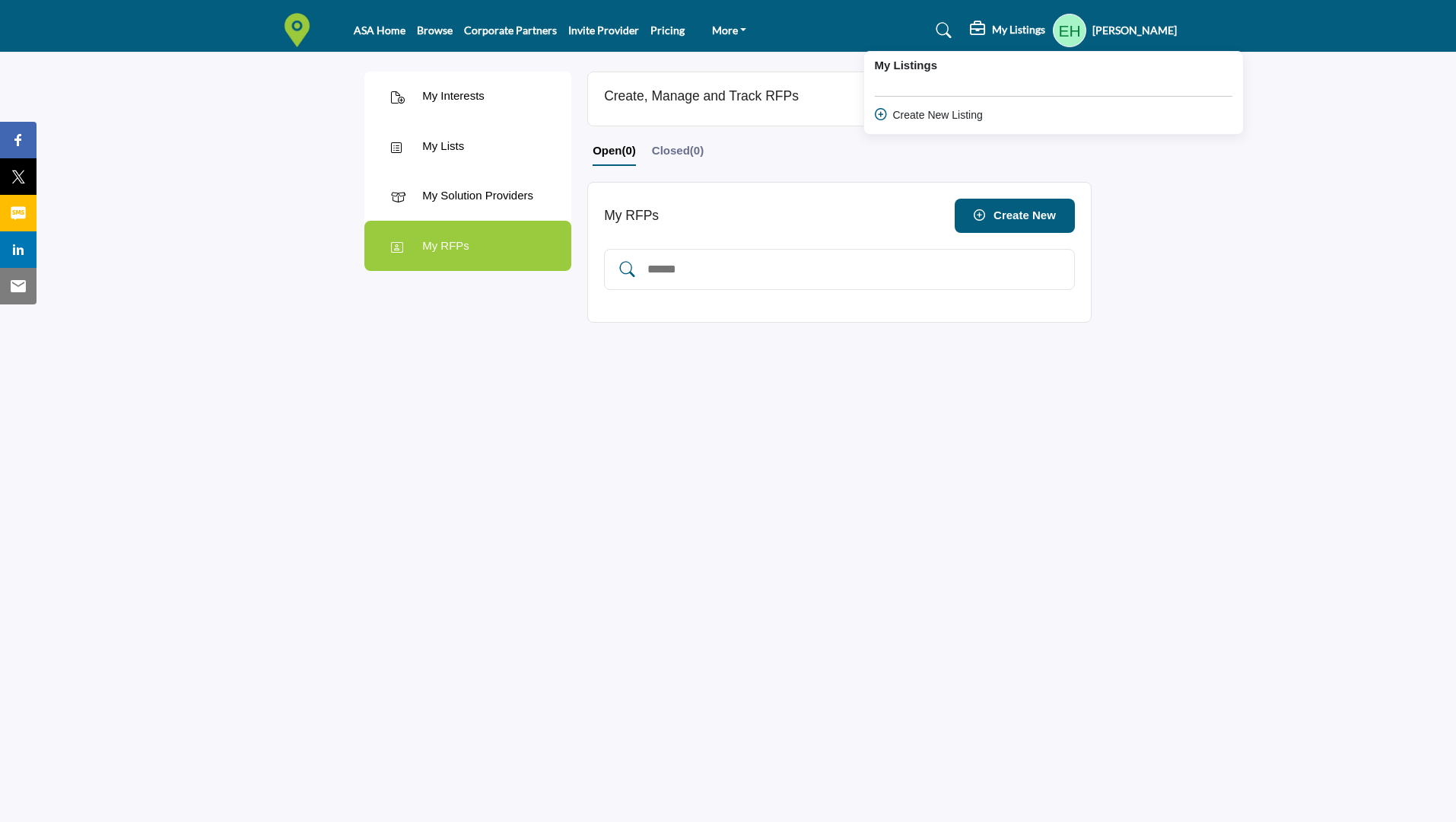
click at [942, 124] on div "My Listings Create New Listing" at bounding box center [1053, 92] width 380 height 84
click at [1011, 25] on h5 "My Listings" at bounding box center [1018, 30] width 53 height 14
click at [917, 119] on div "Create New Listing" at bounding box center [1053, 115] width 357 height 16
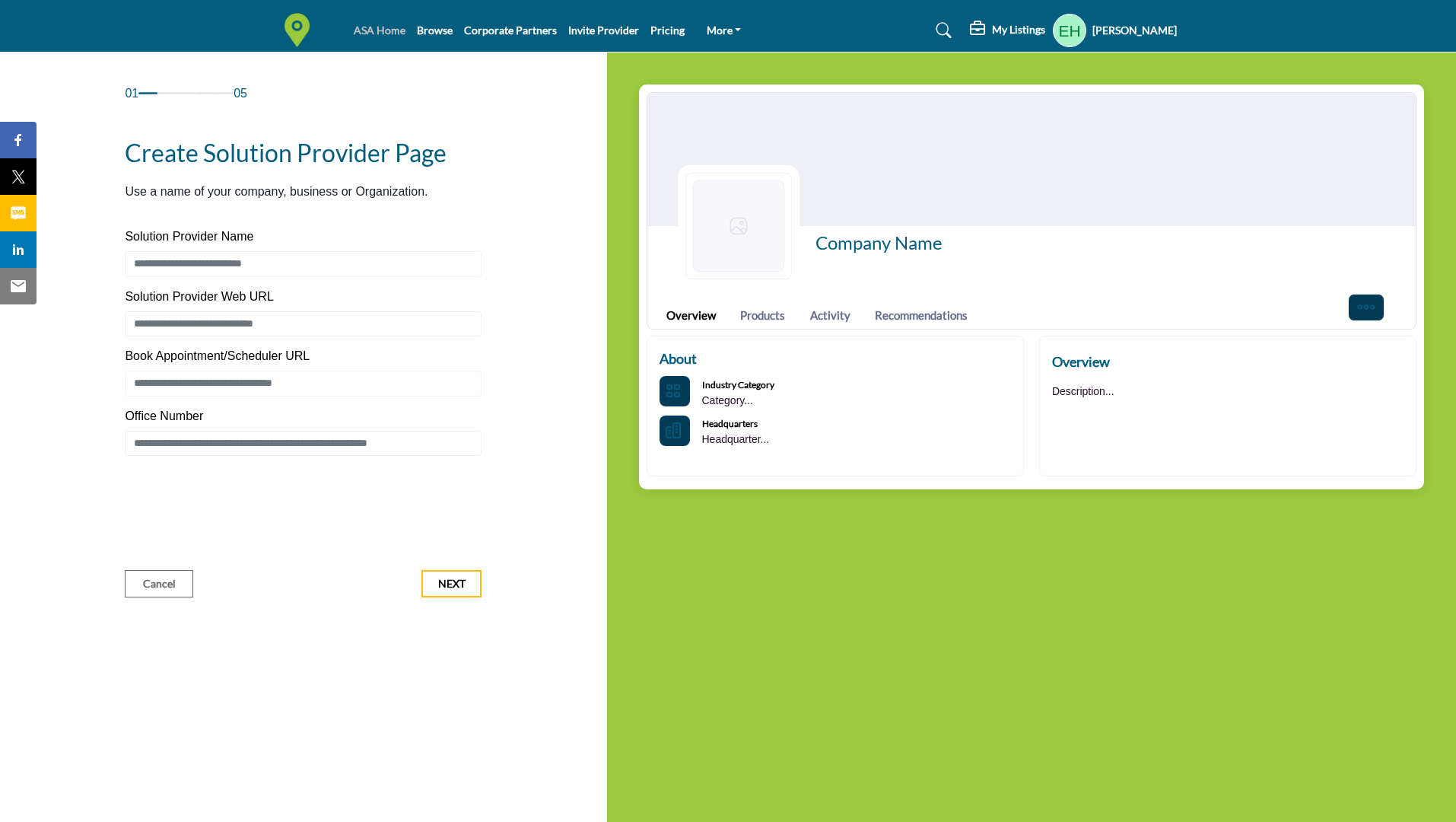
click at [385, 29] on link "ASA Home" at bounding box center [379, 30] width 51 height 13
click at [493, 35] on link "Corporate Partners" at bounding box center [510, 30] width 93 height 13
click at [439, 34] on link "Browse" at bounding box center [435, 30] width 36 height 13
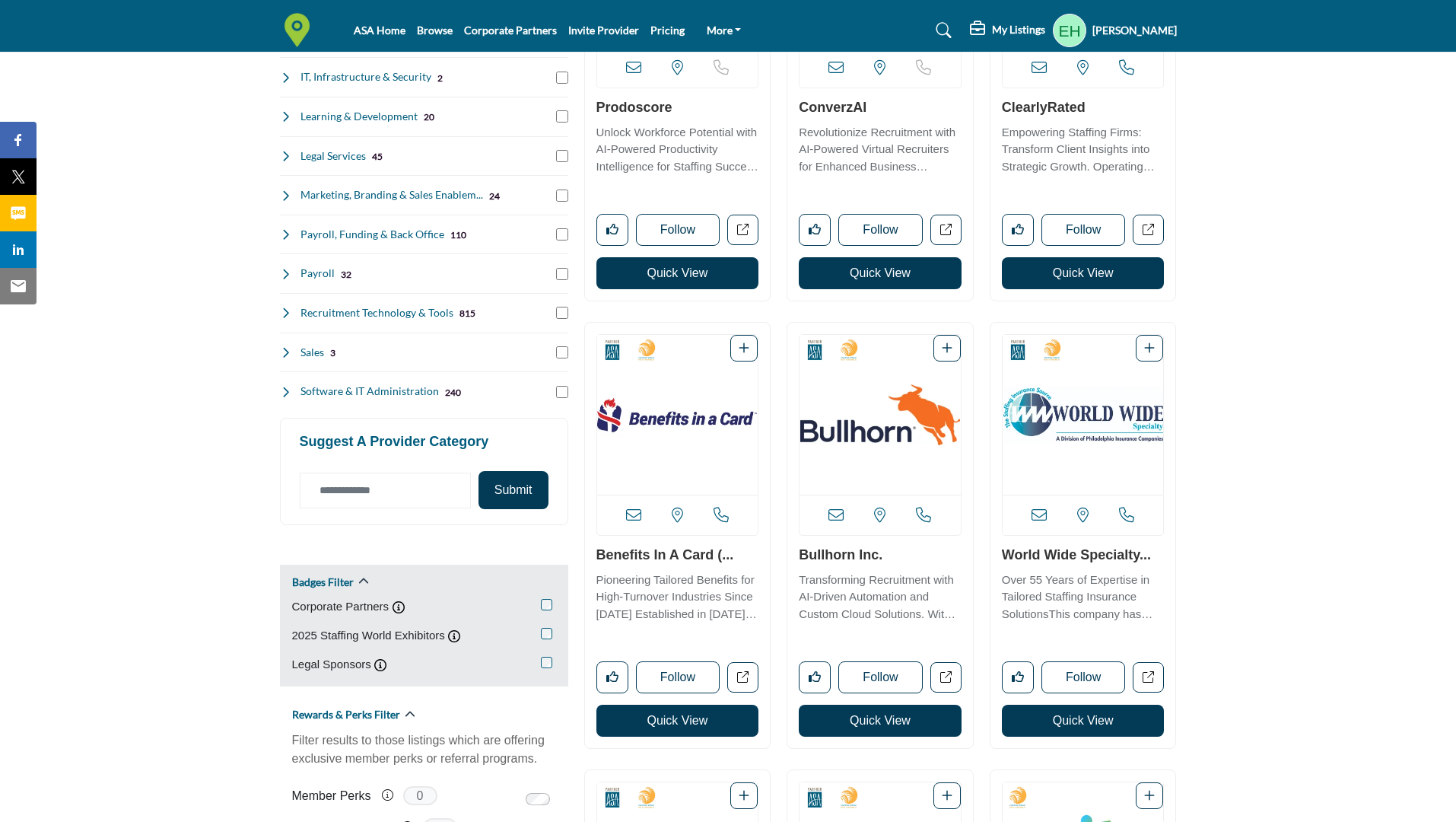
scroll to position [533, 0]
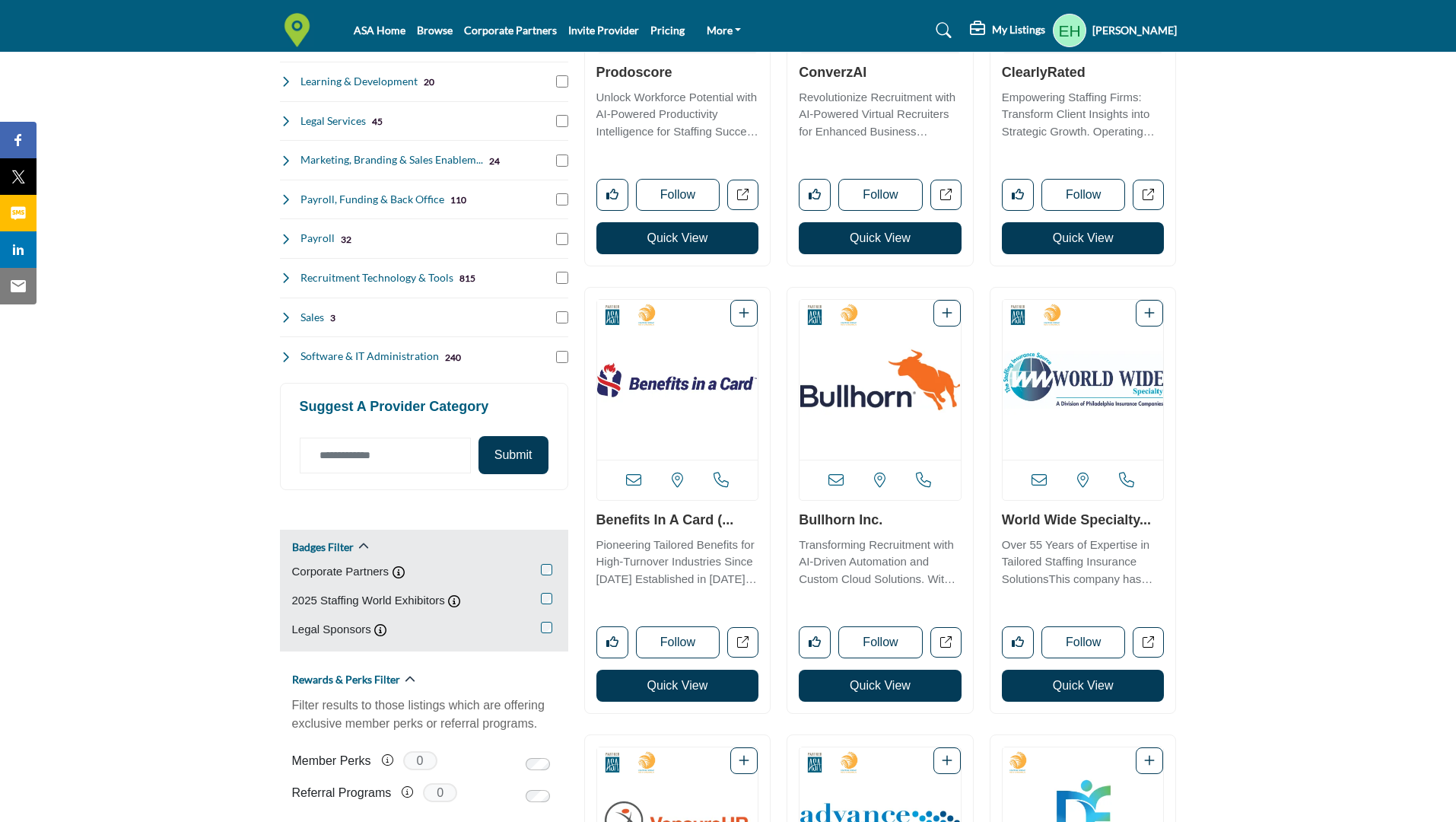
click at [388, 278] on h4 "Recruitment Technology & Tools" at bounding box center [376, 278] width 153 height 15
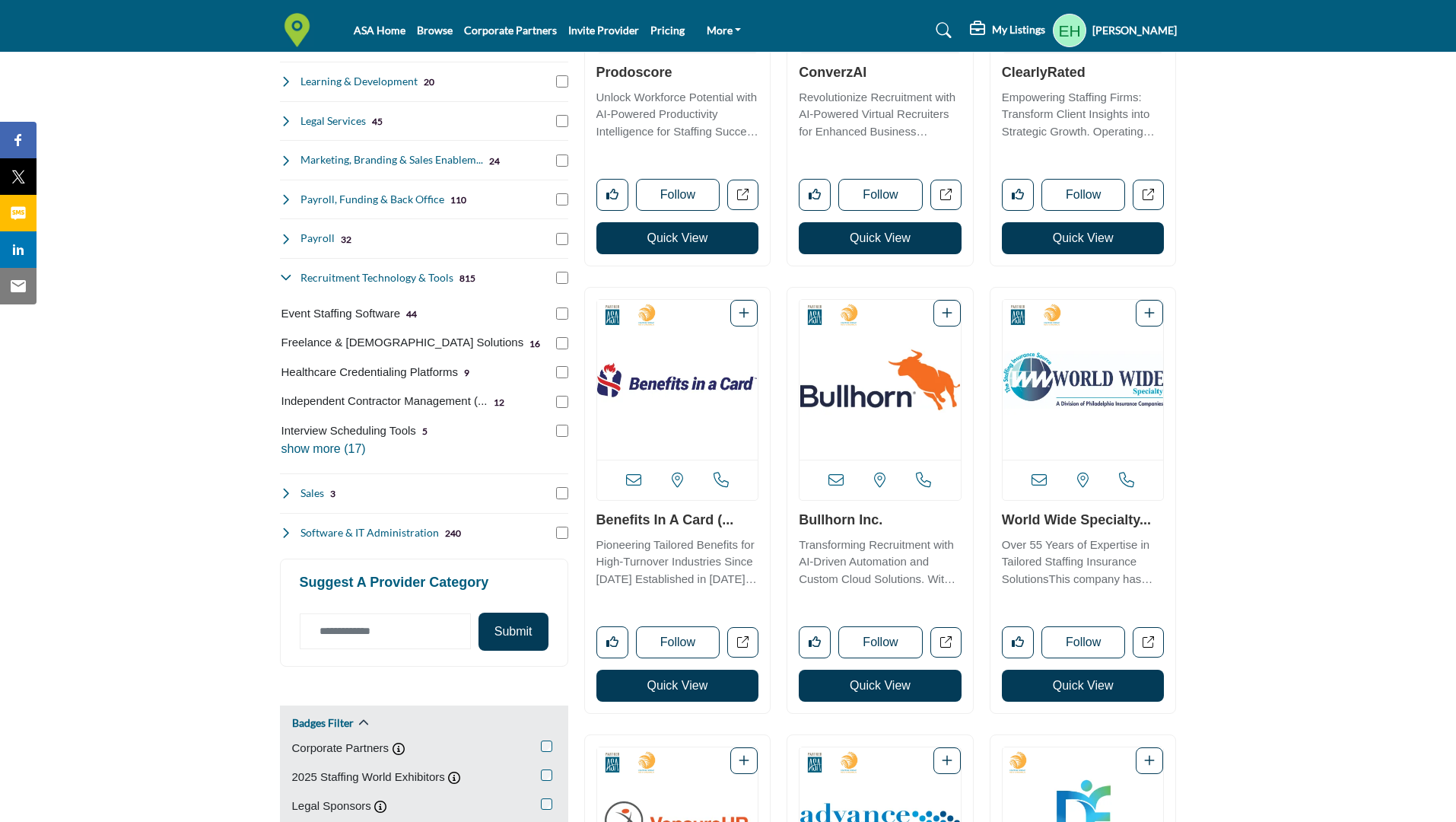
click at [323, 445] on p "show more (17)" at bounding box center [425, 449] width 287 height 18
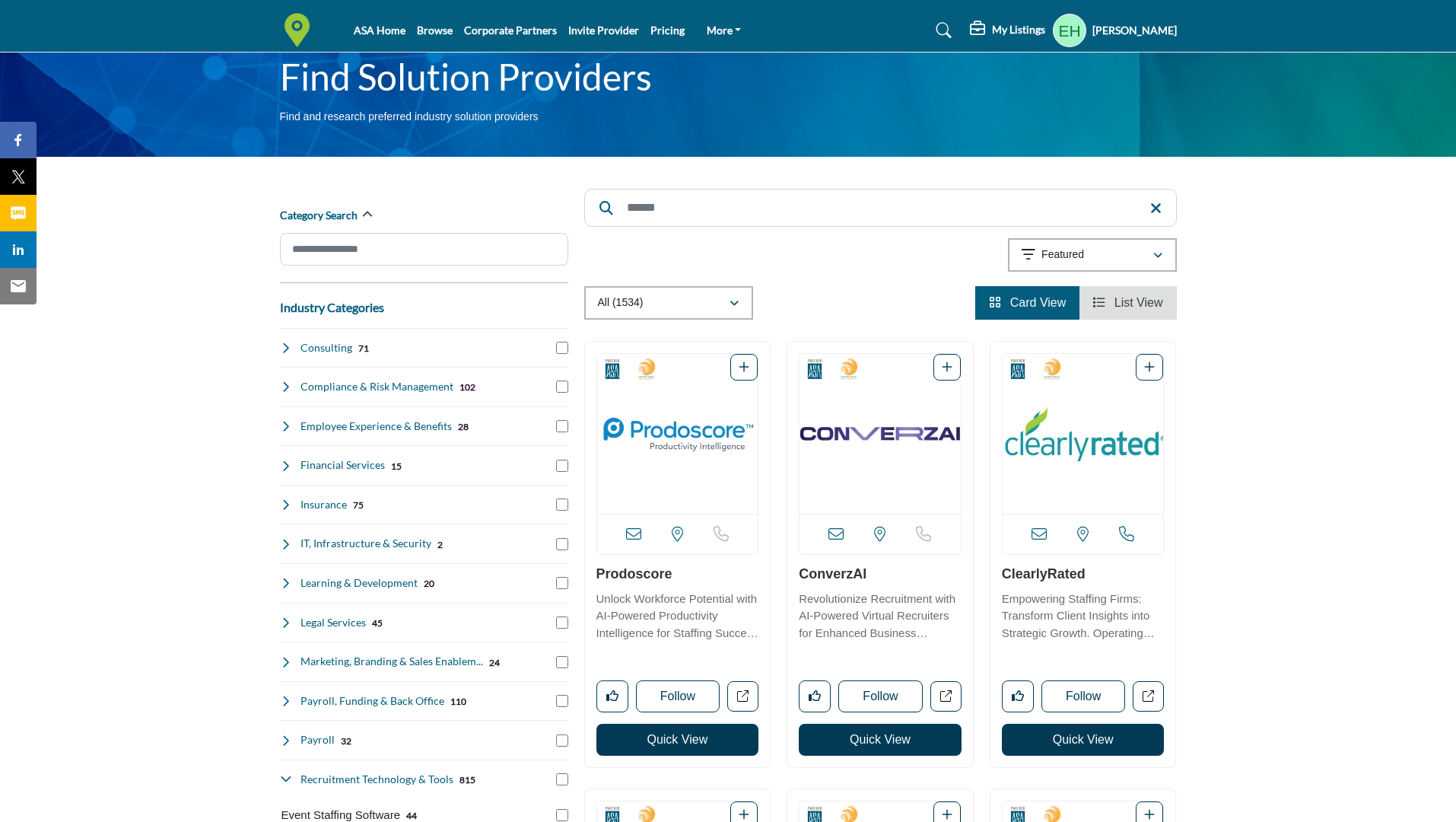
scroll to position [0, 0]
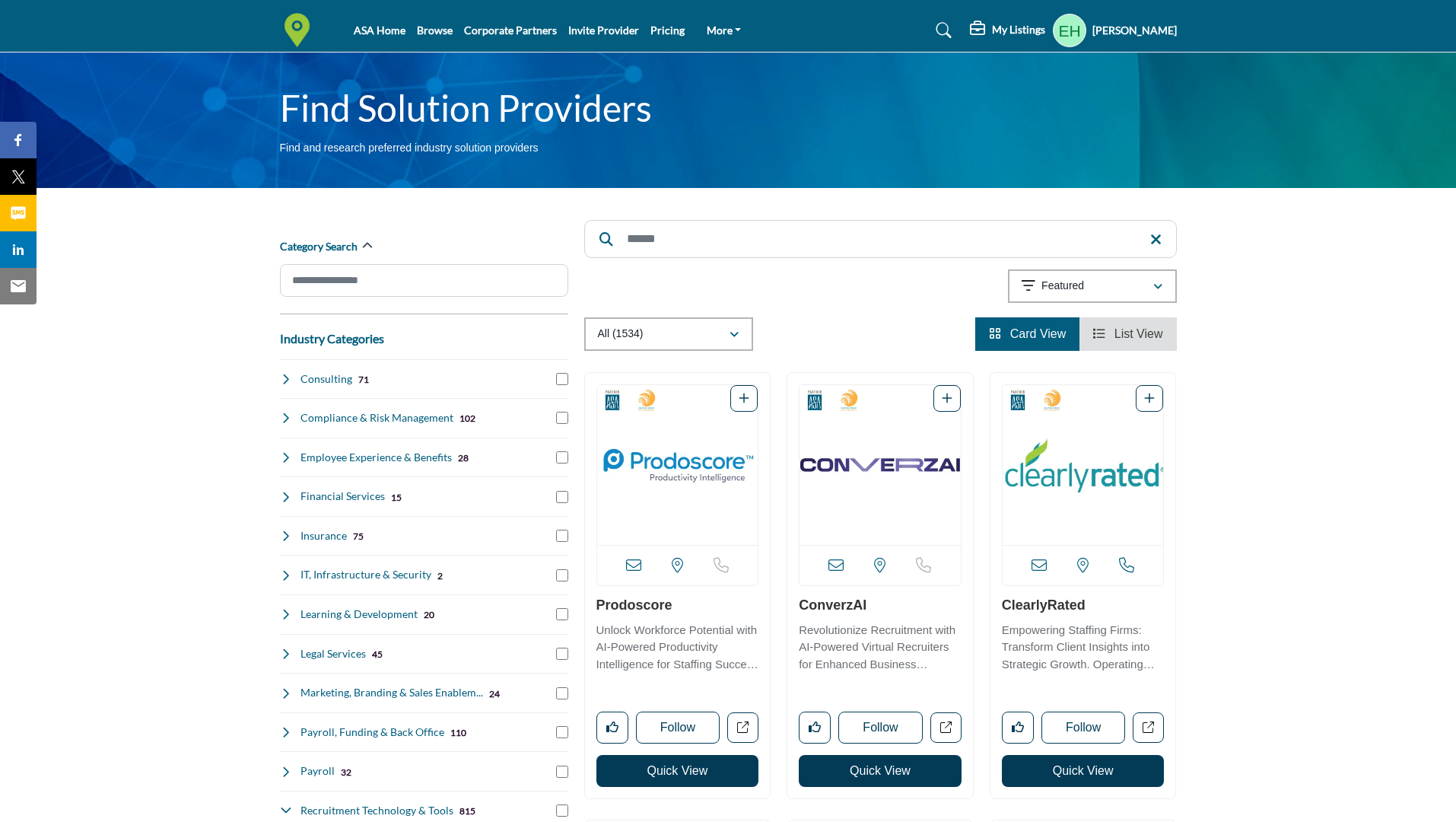
click at [634, 251] on input "Search" at bounding box center [880, 239] width 593 height 38
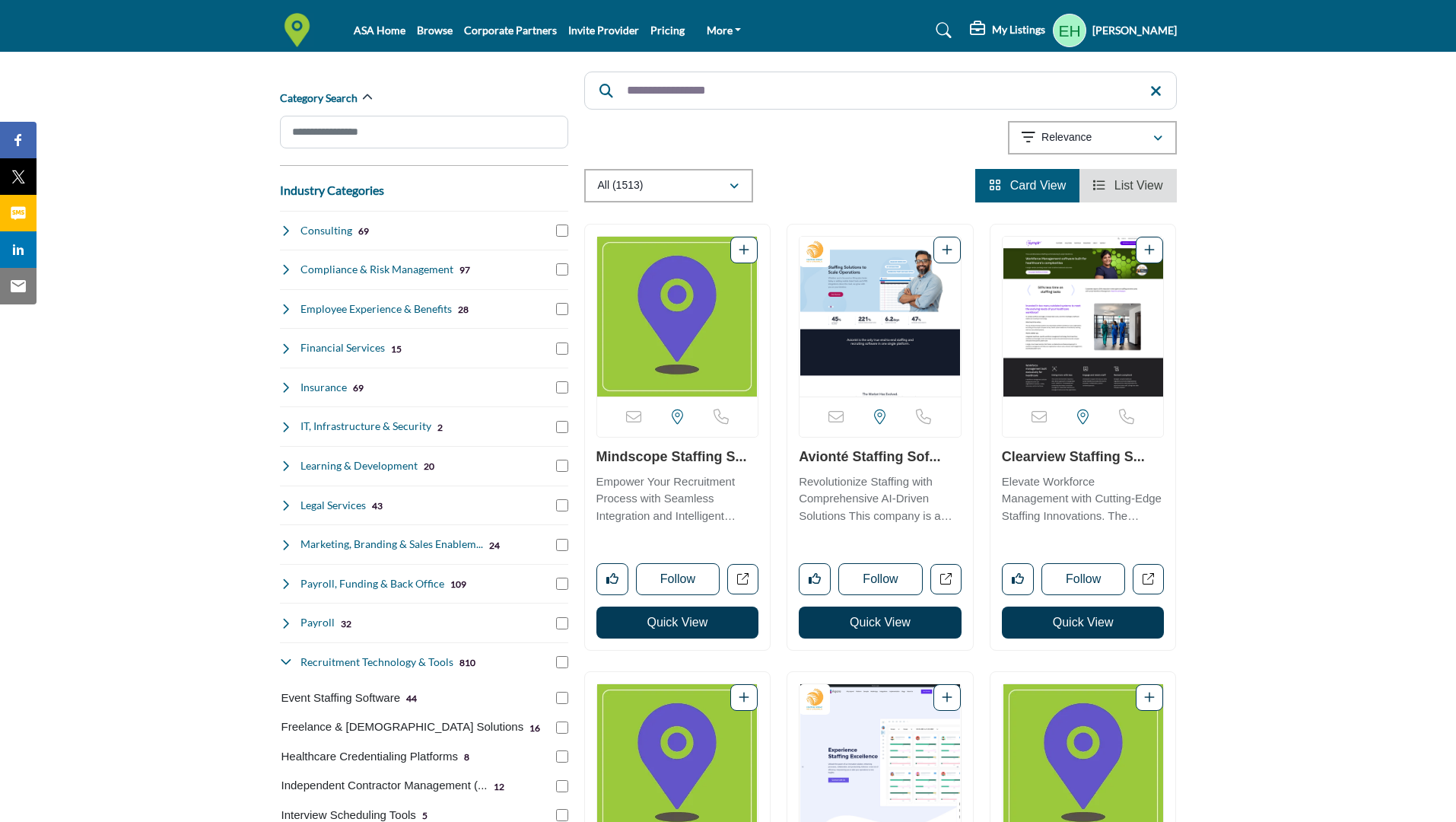
scroll to position [177, 0]
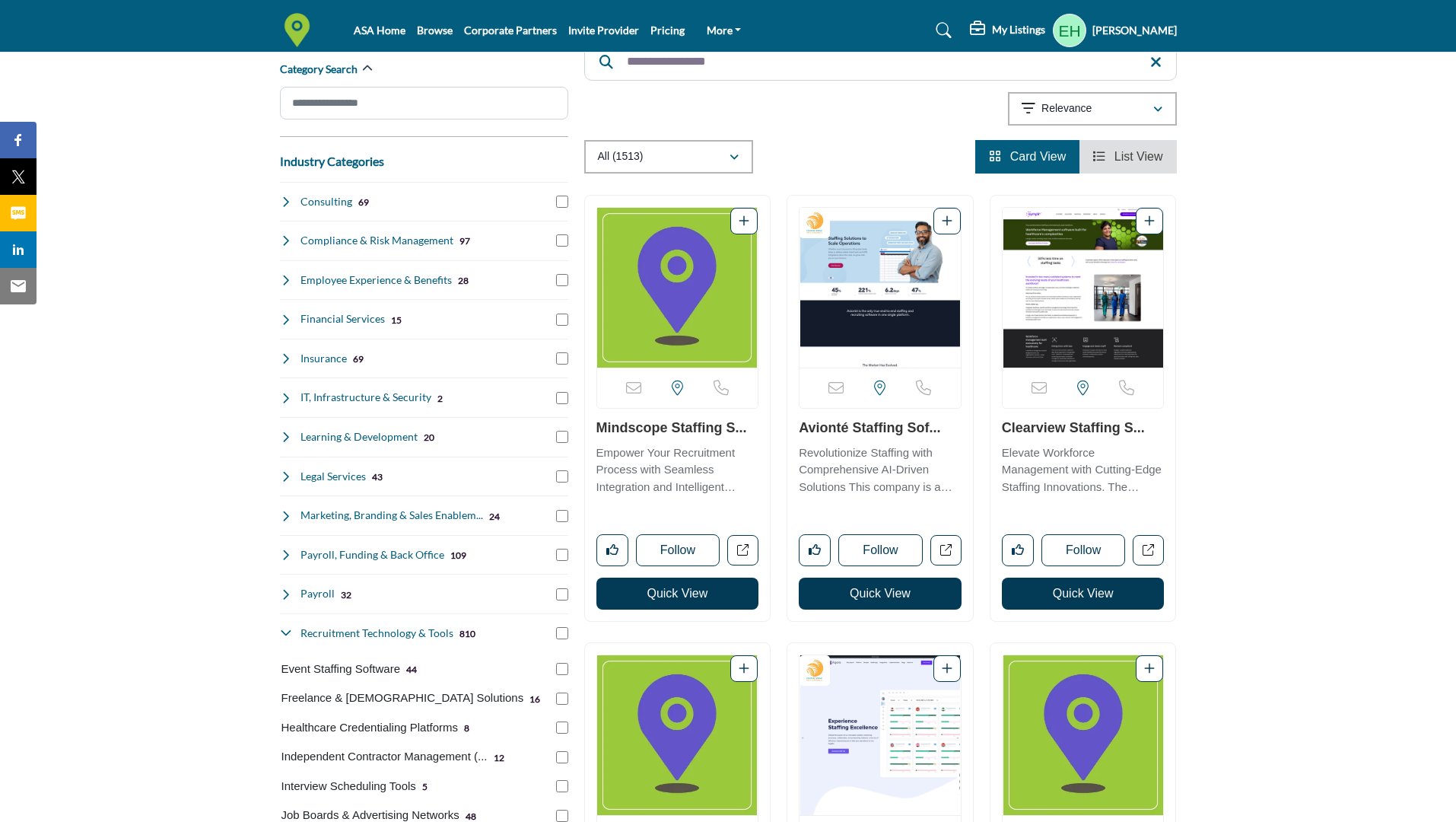
type input "**********"
click at [875, 272] on img "Open Listing in new tab" at bounding box center [880, 288] width 161 height 159
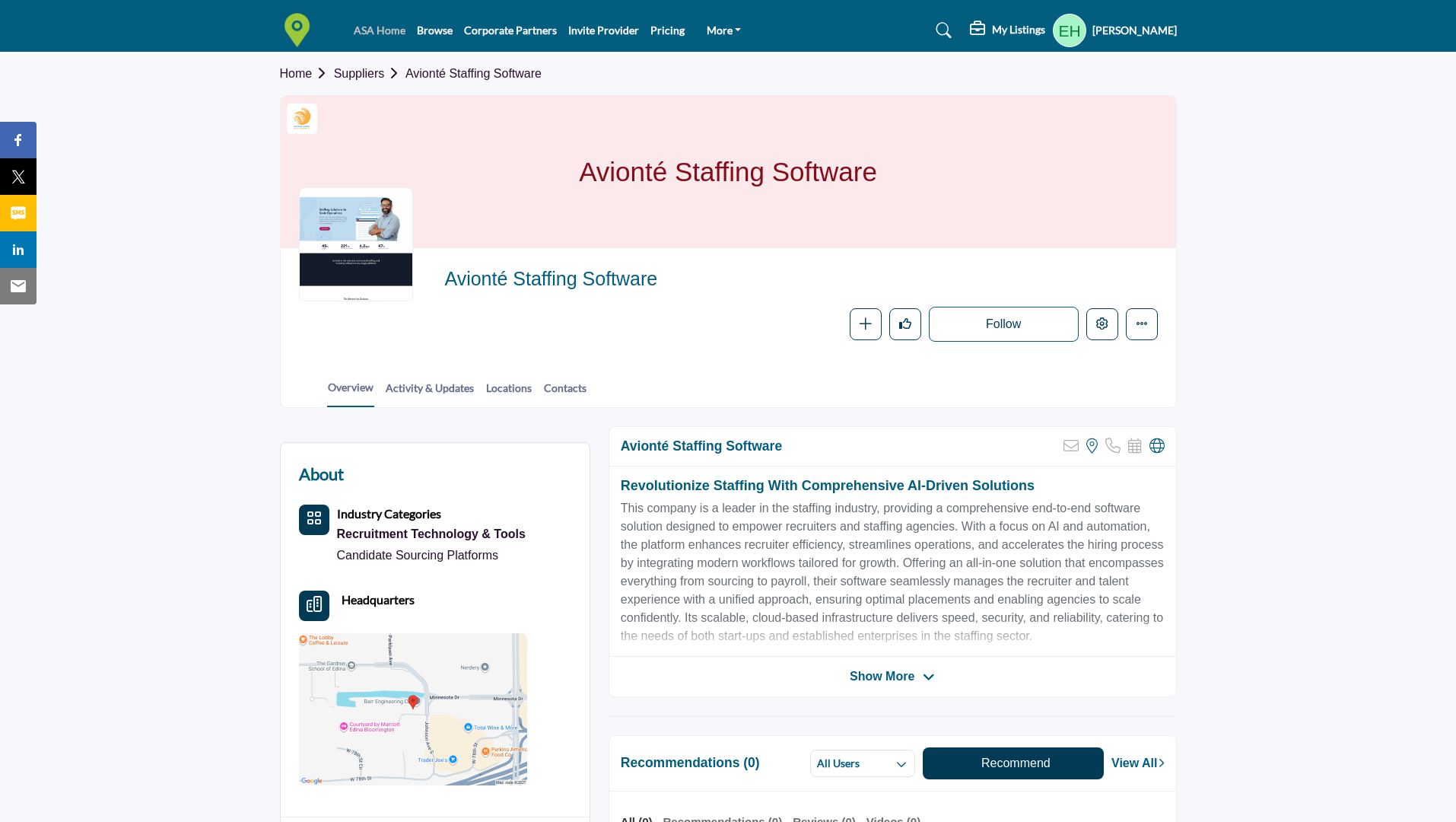
click at [390, 33] on link "ASA Home" at bounding box center [379, 30] width 51 height 13
click at [377, 70] on link "Suppliers" at bounding box center [370, 73] width 71 height 13
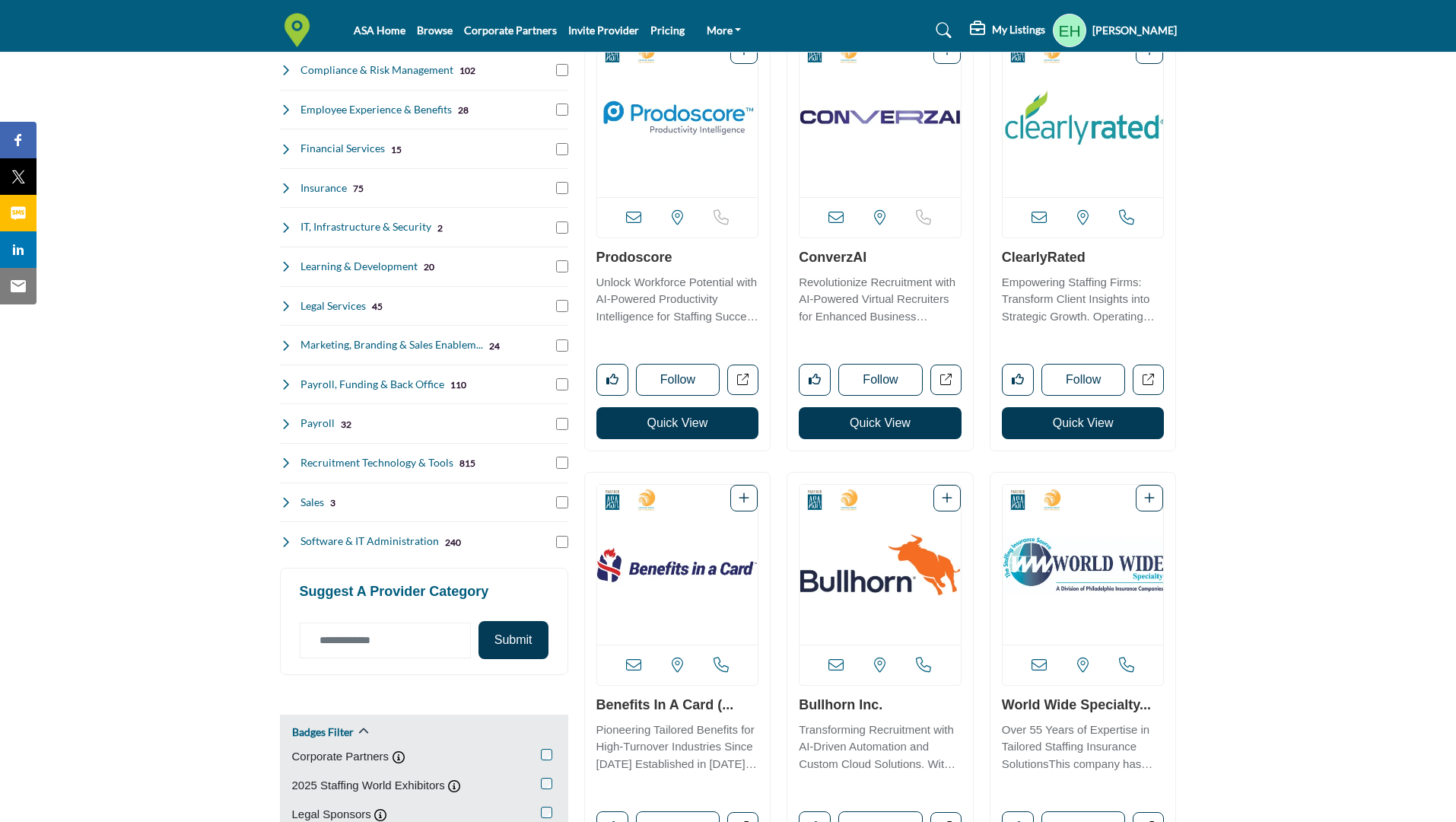
scroll to position [355, 0]
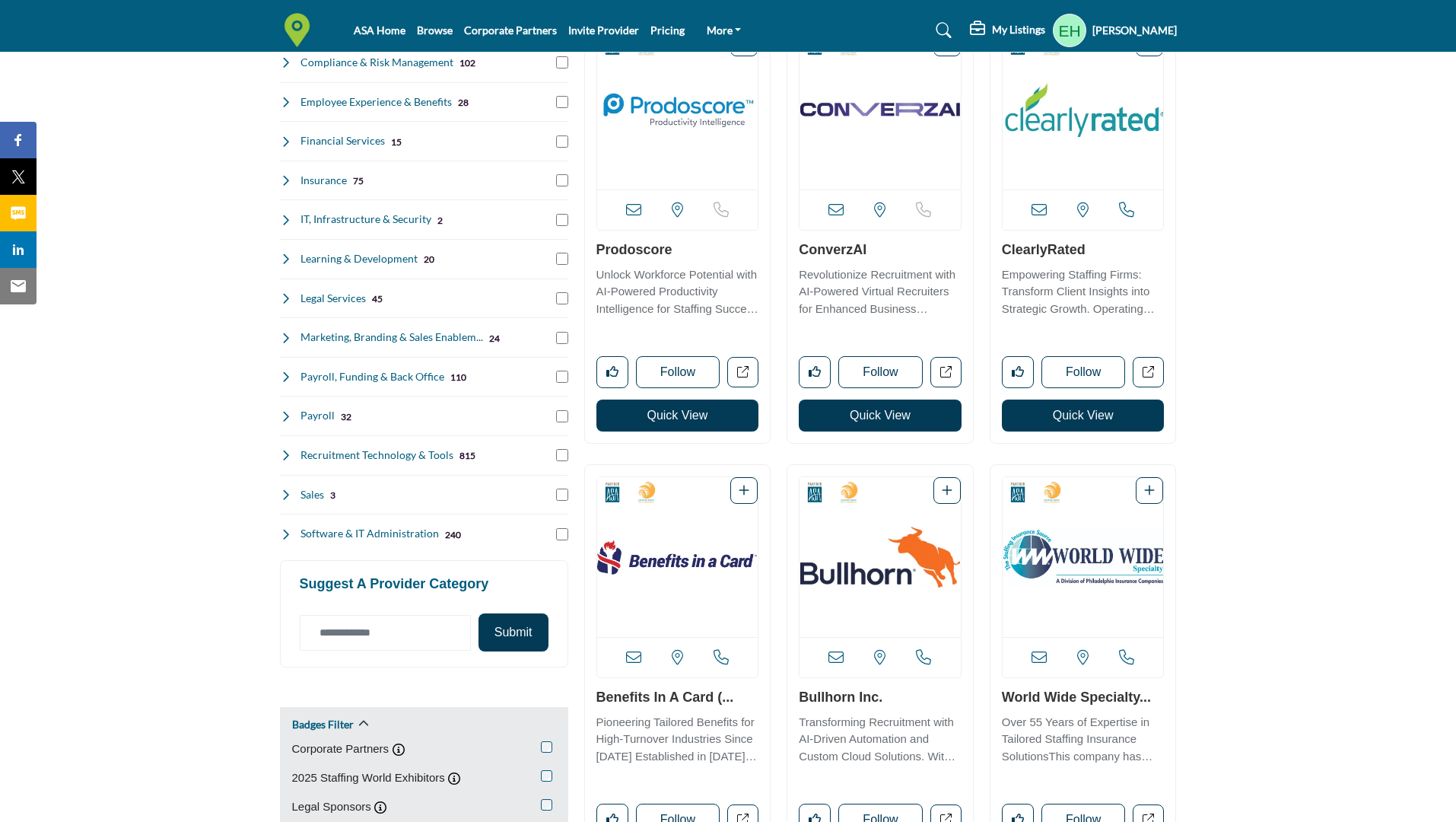
click at [646, 246] on link "Prodoscore" at bounding box center [634, 250] width 76 height 15
